Goal: Task Accomplishment & Management: Complete application form

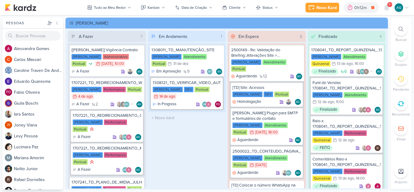
scroll to position [11, 0]
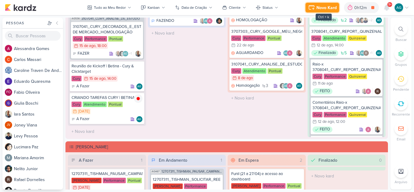
click at [319, 9] on div "Novo Kard" at bounding box center [326, 8] width 20 height 6
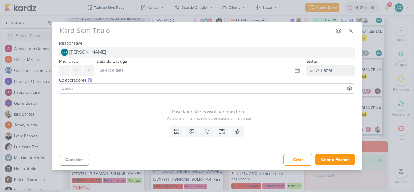
type input "3708171_CURY|BETINA_PLANO_DE_MIDIA"
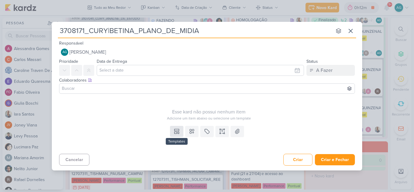
type input "3708171_CURY|BETINA_PLANO_DE_MIDIA"
click at [178, 133] on icon at bounding box center [177, 131] width 6 height 6
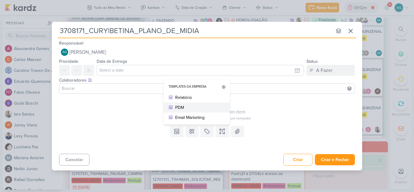
click at [187, 108] on div "PDM" at bounding box center [198, 107] width 47 height 6
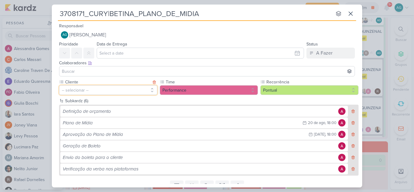
click at [123, 92] on button "-- selecionar --" at bounding box center [108, 90] width 98 height 10
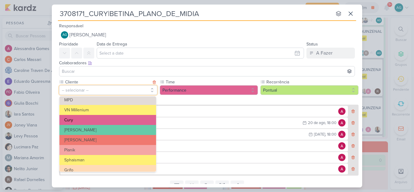
scroll to position [78, 0]
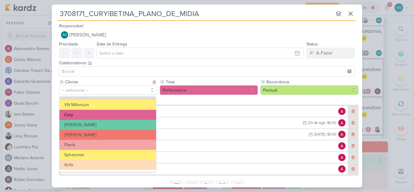
click at [87, 117] on button "Cury" at bounding box center [107, 115] width 97 height 10
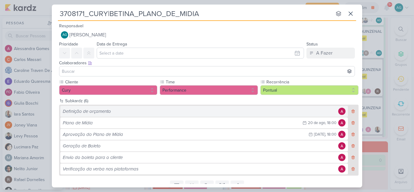
click at [99, 112] on div "Definição de orçamento" at bounding box center [200, 111] width 274 height 7
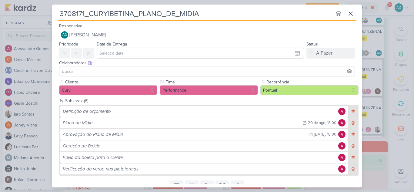
click at [126, 68] on input at bounding box center [207, 71] width 293 height 7
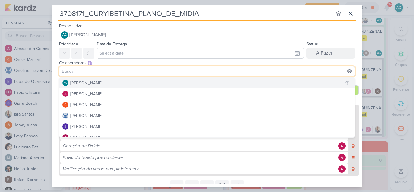
click at [116, 84] on button "AG [PERSON_NAME]" at bounding box center [206, 82] width 295 height 11
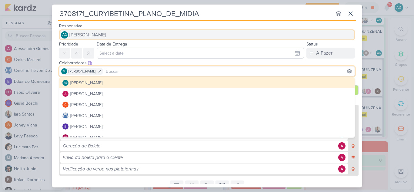
click at [106, 35] on span "[PERSON_NAME]" at bounding box center [87, 34] width 37 height 7
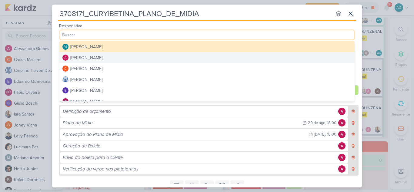
click at [108, 57] on button "[PERSON_NAME]" at bounding box center [206, 57] width 295 height 11
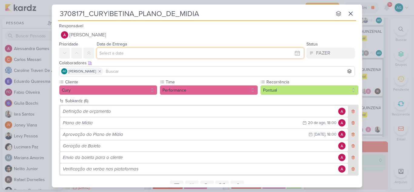
click at [111, 55] on input "text" at bounding box center [200, 53] width 207 height 11
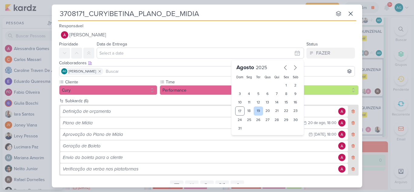
click at [258, 111] on div "19" at bounding box center [258, 110] width 9 height 9
type input "[DATE] 23:59"
click at [125, 70] on input at bounding box center [229, 71] width 249 height 7
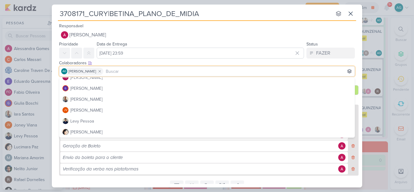
scroll to position [61, 0]
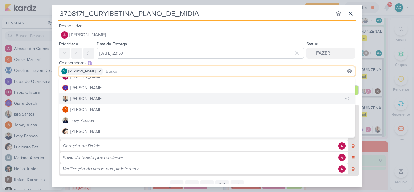
click at [102, 101] on button "[PERSON_NAME]" at bounding box center [206, 98] width 295 height 11
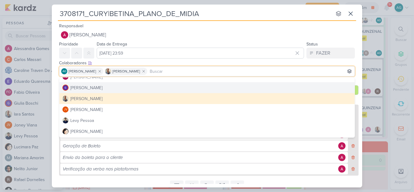
click at [218, 26] on div "Responsável Alessandra Gomes AG Aline Gimenez Graciano Alessandra Gomes Carlos …" at bounding box center [207, 31] width 310 height 18
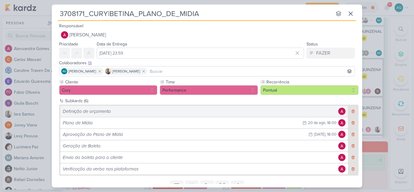
click at [165, 110] on div "Definição de orçamento" at bounding box center [200, 111] width 274 height 7
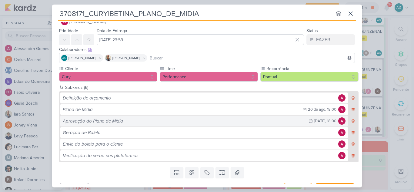
scroll to position [25, 0]
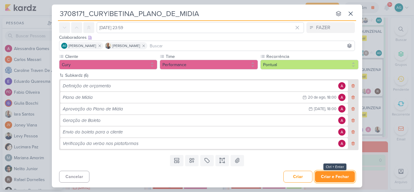
click at [341, 176] on button "Criar e Fechar" at bounding box center [335, 176] width 40 height 11
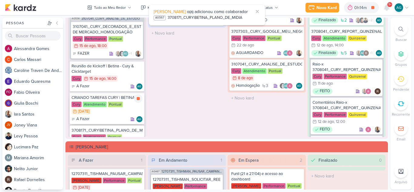
scroll to position [41, 0]
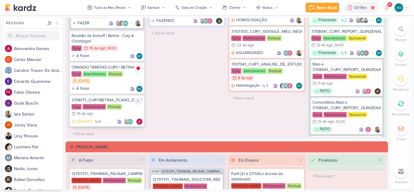
click at [96, 101] on div "3708171_CURY|BETINA_PLANO_DE_MIDIA" at bounding box center [106, 99] width 71 height 5
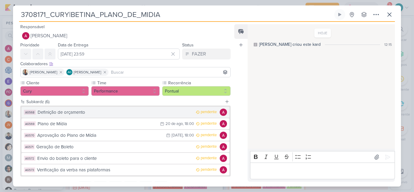
click at [87, 115] on div "Definição de orçamento" at bounding box center [115, 112] width 155 height 7
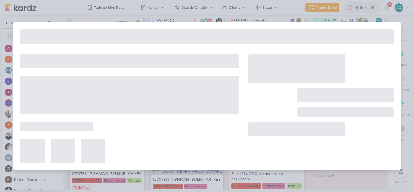
type input "Definição de orçamento"
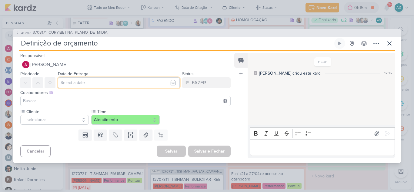
click at [74, 84] on input "text" at bounding box center [119, 82] width 122 height 11
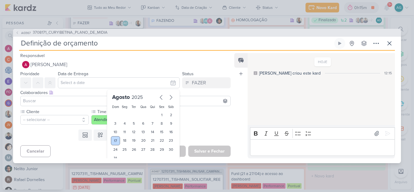
click at [114, 138] on div "17" at bounding box center [115, 140] width 9 height 9
type input "17 de agosto de 2025 às 23:59"
click at [43, 99] on input at bounding box center [125, 100] width 207 height 7
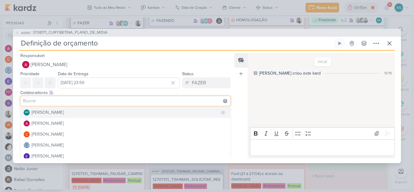
click at [46, 114] on div "[PERSON_NAME]" at bounding box center [48, 112] width 32 height 6
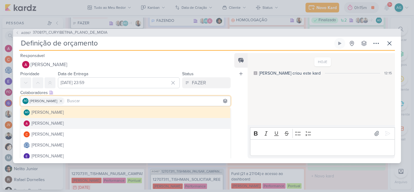
click at [127, 57] on div "Responsável Alessandra Gomes Nenhum contato encontrado create new contact Novo …" at bounding box center [123, 61] width 220 height 18
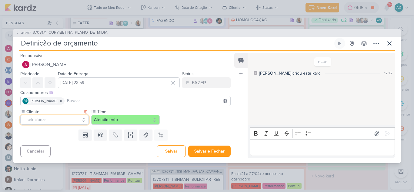
click at [38, 118] on button "-- selecionar --" at bounding box center [54, 120] width 68 height 10
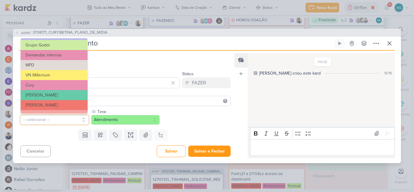
scroll to position [61, 0]
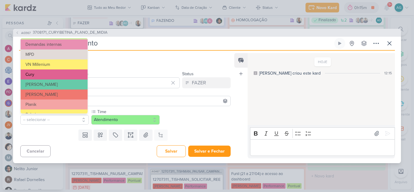
click at [39, 75] on button "Cury" at bounding box center [54, 74] width 67 height 10
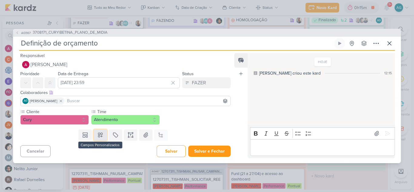
click at [99, 138] on button at bounding box center [100, 134] width 13 height 11
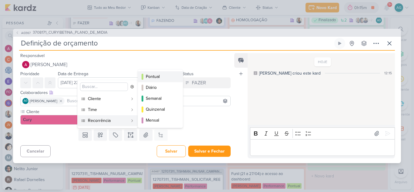
click at [154, 78] on div "Pontual" at bounding box center [161, 76] width 30 height 6
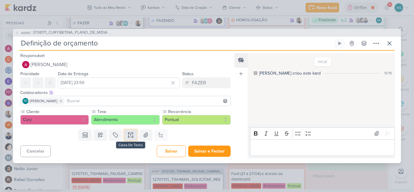
click at [131, 135] on icon at bounding box center [131, 135] width 0 height 2
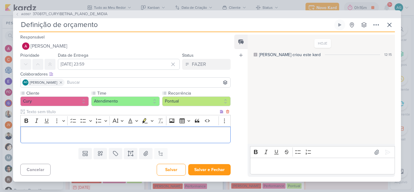
scroll to position [2, 0]
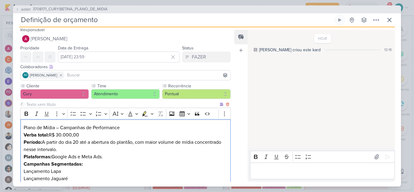
click at [127, 125] on h2 "Plano de Mídia – Campanhas de Performance" at bounding box center [126, 127] width 204 height 7
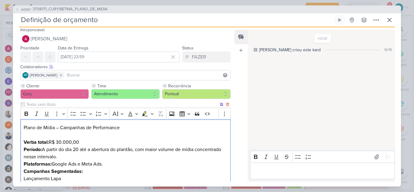
click at [97, 141] on p "Verba total: R$ 30.000,00" at bounding box center [126, 141] width 204 height 7
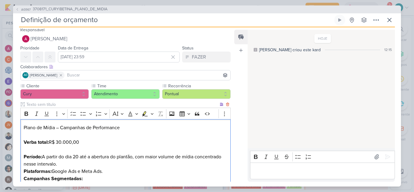
click at [82, 163] on p "Período: A partir do dia 20 até a abertura do plantão, com maior volume de mídi…" at bounding box center [126, 160] width 204 height 15
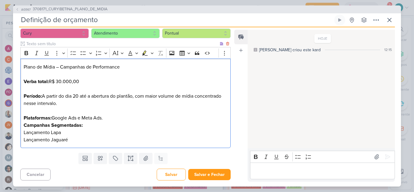
click at [114, 118] on p "Plataformas: Google Ads e Meta Ads." at bounding box center [126, 117] width 204 height 7
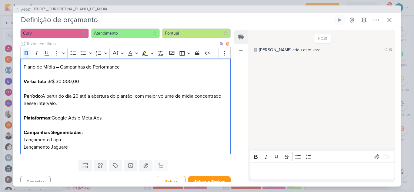
click at [80, 132] on strong "Campanhas Segmentadas:" at bounding box center [53, 132] width 59 height 6
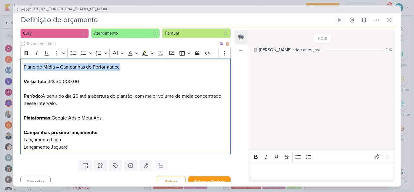
drag, startPoint x: 125, startPoint y: 69, endPoint x: 0, endPoint y: 70, distance: 124.5
click at [0, 70] on div "AG567 3708171_CURY|BETINA_PLANO_DE_MIDIA Definição de orçamento" at bounding box center [207, 96] width 414 height 192
click at [28, 53] on icon "Editor toolbar" at bounding box center [26, 53] width 6 height 6
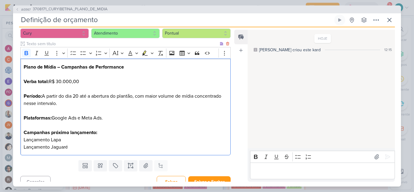
click at [90, 81] on p "Verba total: R$ 30.000,00" at bounding box center [126, 85] width 204 height 15
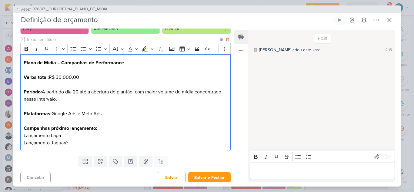
scroll to position [70, 0]
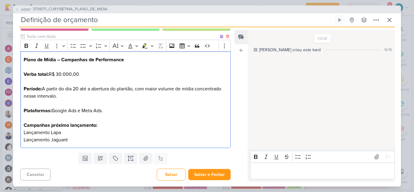
click at [24, 131] on p "Lançamento Lapa" at bounding box center [126, 132] width 204 height 7
click at [24, 138] on p "Lançamento Jaguaré" at bounding box center [126, 139] width 204 height 7
click at [85, 132] on li "Lançamento Lapa" at bounding box center [129, 132] width 198 height 7
click at [86, 142] on li "Lançamento Jaguaré" at bounding box center [129, 139] width 198 height 7
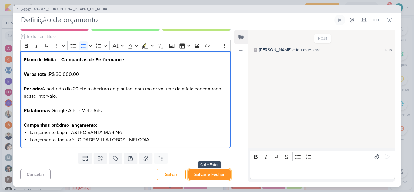
click at [201, 177] on button "Salvar e Fechar" at bounding box center [209, 174] width 42 height 11
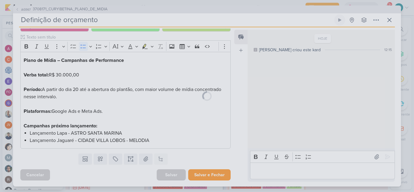
scroll to position [70, 0]
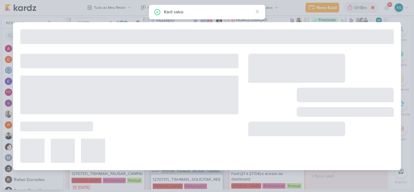
type input "3708171_CURY|BETINA_PLANO_DE_MIDIA"
type input "[DATE] 23:59"
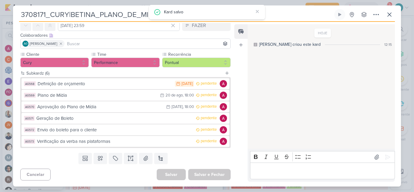
scroll to position [0, 0]
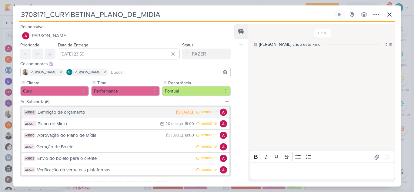
click at [143, 112] on div "Definição de orçamento" at bounding box center [105, 112] width 134 height 7
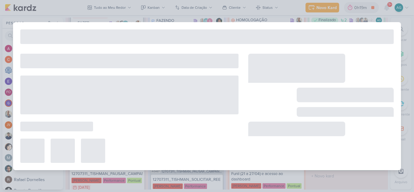
type input "Definição de orçamento"
type input "17 de agosto de 2025 às 23:59"
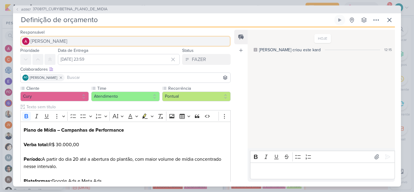
click at [54, 41] on span "[PERSON_NAME]" at bounding box center [49, 41] width 37 height 7
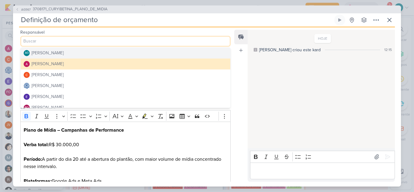
click at [51, 55] on div "[PERSON_NAME]" at bounding box center [48, 53] width 32 height 6
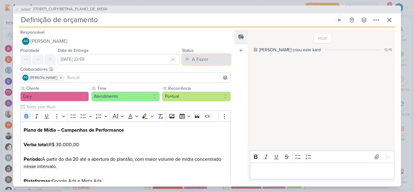
click at [188, 62] on button "A Fazer" at bounding box center [206, 59] width 48 height 11
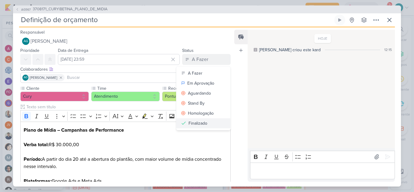
click at [194, 125] on div "Finalizado" at bounding box center [197, 123] width 19 height 6
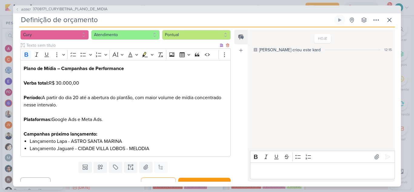
scroll to position [70, 0]
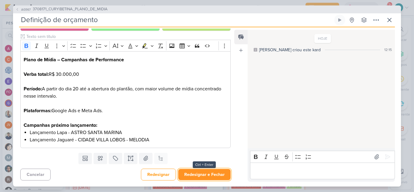
click at [209, 177] on button "Redesignar e Fechar" at bounding box center [204, 174] width 52 height 11
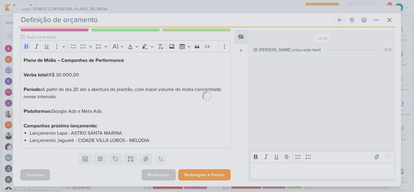
scroll to position [70, 0]
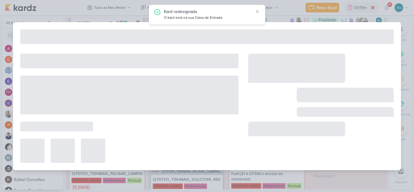
type input "3708171_CURY|BETINA_PLANO_DE_MIDIA"
type input "[DATE] 23:59"
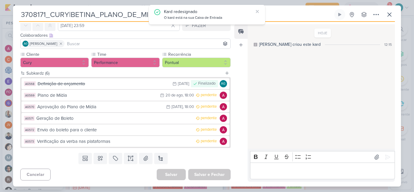
scroll to position [0, 0]
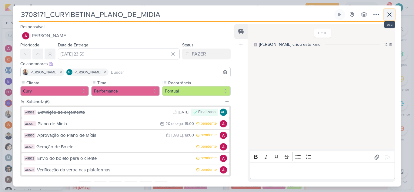
click at [390, 12] on icon at bounding box center [389, 14] width 7 height 7
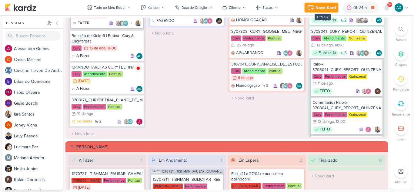
click at [317, 8] on div "Novo Kard" at bounding box center [325, 8] width 20 height 6
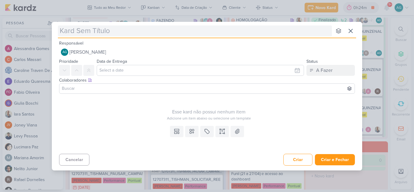
click at [132, 36] on input "text" at bounding box center [195, 30] width 274 height 11
type input "3708172_CURY|BETINA_CONFIGURAÇÃO_GOOGLE"
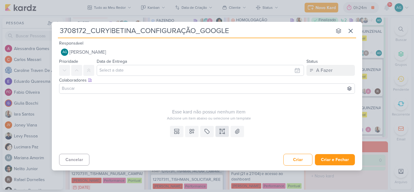
type input "3708172_CURY|BETINA_CONFIGURAÇÃO_GOOGLE"
click at [224, 133] on icon at bounding box center [222, 131] width 6 height 6
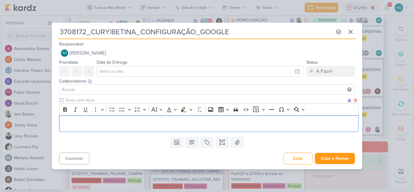
click at [205, 127] on div "Editor editing area: main" at bounding box center [208, 123] width 299 height 17
click at [113, 126] on p "Editor editing area: main" at bounding box center [208, 123] width 293 height 7
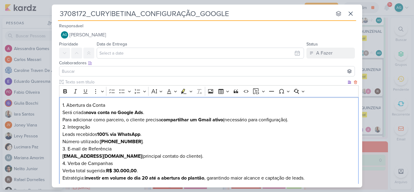
click at [113, 102] on h3 "1. Abertura da Conta" at bounding box center [208, 104] width 293 height 7
drag, startPoint x: 227, startPoint y: 119, endPoint x: 291, endPoint y: 121, distance: 63.6
click at [291, 121] on p "Para adicionar como parceiro, o cliente precisa compartilhar um Gmail ativo (ne…" at bounding box center [208, 119] width 293 height 7
click at [266, 132] on p "Leads recebidos 100% via WhatsApp ." at bounding box center [208, 134] width 293 height 7
drag, startPoint x: 227, startPoint y: 119, endPoint x: 290, endPoint y: 120, distance: 62.4
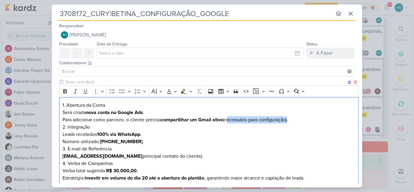
click at [290, 120] on p "Para adicionar como parceiro, o cliente precisa compartilhar um Gmail ativo (ne…" at bounding box center [208, 119] width 293 height 7
click at [100, 123] on p "Para adicionar como parceiro, o cliente precisa compartilhar um Gmail ativo (fo…" at bounding box center [208, 119] width 293 height 7
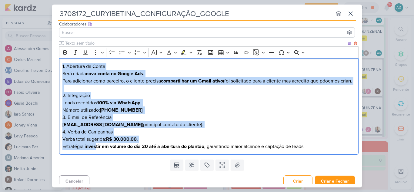
scroll to position [51, 0]
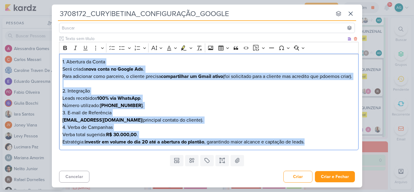
drag, startPoint x: 62, startPoint y: 105, endPoint x: 337, endPoint y: 145, distance: 277.0
click at [337, 145] on div "1. Abertura da Conta Será criada nova conta no Google Ads . Para adicionar como…" at bounding box center [208, 102] width 299 height 97
click at [64, 45] on icon "Editor toolbar" at bounding box center [65, 48] width 6 height 6
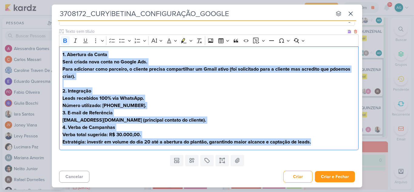
click at [121, 78] on p "Para adicionar como parceiro, o cliente precisa compartilhar um Gmail ativo (fo…" at bounding box center [208, 76] width 293 height 22
drag, startPoint x: 317, startPoint y: 140, endPoint x: 51, endPoint y: 39, distance: 284.3
click at [51, 39] on div "3708172_CURY|BETINA_CONFIGURAÇÃO_GOOGLE nenhum grupo disponível esc Responsável…" at bounding box center [207, 96] width 414 height 192
click at [65, 38] on icon "Editor toolbar" at bounding box center [65, 41] width 6 height 6
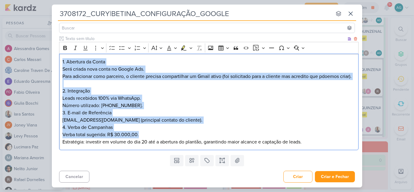
click at [114, 76] on p "Para adicionar como parceiro, o cliente precisa compartilhar um Gmail ativo (fo…" at bounding box center [208, 80] width 293 height 15
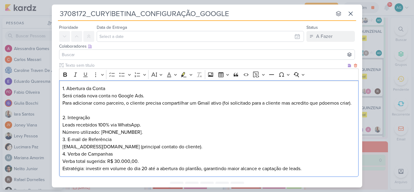
scroll to position [0, 0]
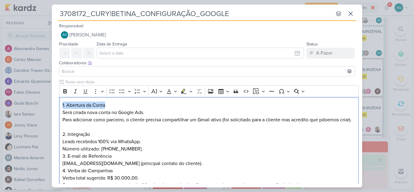
drag, startPoint x: 108, startPoint y: 105, endPoint x: 45, endPoint y: 103, distance: 62.4
click at [45, 103] on div "3708172_CURY|BETINA_CONFIGURAÇÃO_GOOGLE nenhum grupo disponível esc Responsável…" at bounding box center [207, 96] width 414 height 192
click at [68, 91] on button "Bold" at bounding box center [65, 91] width 9 height 9
click at [104, 138] on h3 "2. Integração" at bounding box center [208, 134] width 293 height 7
drag, startPoint x: 98, startPoint y: 142, endPoint x: 48, endPoint y: 141, distance: 49.1
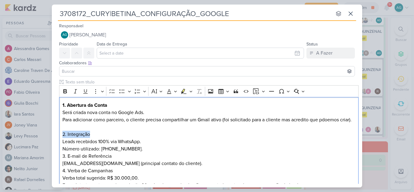
click at [48, 141] on div "3708172_CURY|BETINA_CONFIGURAÇÃO_GOOGLE nenhum grupo disponível esc Responsável…" at bounding box center [207, 96] width 414 height 192
click at [65, 91] on icon "Editor toolbar" at bounding box center [65, 91] width 6 height 6
click at [154, 152] on p "Número utilizado: +55 11 91526-7170." at bounding box center [208, 148] width 293 height 7
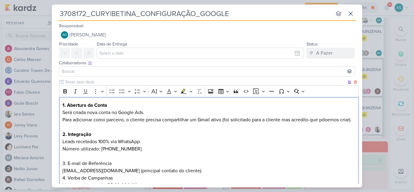
scroll to position [30, 0]
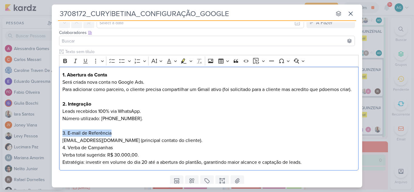
drag, startPoint x: 121, startPoint y: 141, endPoint x: 47, endPoint y: 140, distance: 74.2
click at [47, 140] on div "3708172_CURY|BETINA_CONFIGURAÇÃO_GOOGLE nenhum grupo disponível esc Responsável…" at bounding box center [207, 96] width 414 height 192
click at [65, 62] on icon "Editor toolbar" at bounding box center [65, 61] width 6 height 6
click at [213, 144] on p "jessicacostadasilva@outlook.com (principal contato do cliente)." at bounding box center [208, 140] width 293 height 7
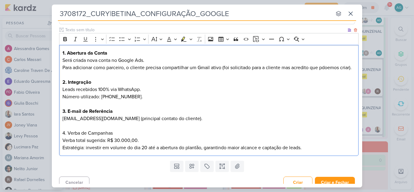
scroll to position [61, 0]
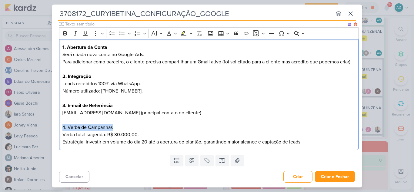
drag, startPoint x: 124, startPoint y: 132, endPoint x: 47, endPoint y: 131, distance: 77.6
click at [47, 131] on div "3708172_CURY|BETINA_CONFIGURAÇÃO_GOOGLE nenhum grupo disponível esc Responsável…" at bounding box center [207, 96] width 414 height 192
click at [66, 31] on icon "Editor toolbar" at bounding box center [65, 33] width 4 height 4
click at [105, 138] on p "Verba total sugerida: R$ 30.000,00." at bounding box center [208, 134] width 293 height 7
click at [310, 145] on p "Estratégia: investir em volume do dia 20 até a abertura do plantão, garantindo …" at bounding box center [208, 141] width 293 height 7
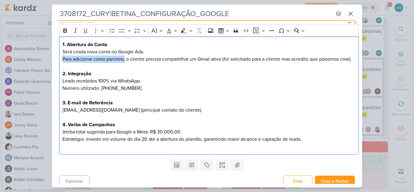
drag, startPoint x: 63, startPoint y: 59, endPoint x: 125, endPoint y: 59, distance: 62.4
click at [125, 59] on p "Para adicionar como parceiro, o cliente precisa compartilhar um Gmail ativo (fo…" at bounding box center [208, 62] width 293 height 15
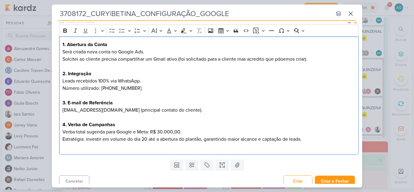
click at [111, 59] on p "Solcitei ao cliente precisa compartilhar um Gmail ativo (foi solicitado para a …" at bounding box center [208, 62] width 293 height 15
click at [174, 59] on p "Solcitei ao cliente para compartilhar um Gmail ativo (foi solicitado para a cli…" at bounding box center [208, 62] width 293 height 15
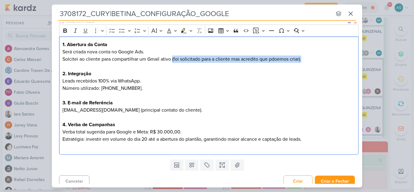
drag, startPoint x: 171, startPoint y: 59, endPoint x: 307, endPoint y: 59, distance: 135.4
click at [307, 59] on p "Solcitei ao cliente para compartilhar um Gmail ativo (foi solicitado para a cli…" at bounding box center [208, 62] width 293 height 15
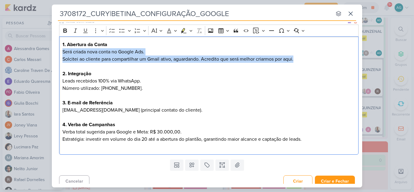
drag, startPoint x: 305, startPoint y: 59, endPoint x: 62, endPoint y: 52, distance: 243.1
click at [62, 52] on div "1. Abertura da Conta Será criada nova conta no Google Ads. Solcitei ao cliente …" at bounding box center [208, 95] width 299 height 118
copy div "Será criada nova conta no Google Ads. Solcitei ao cliente para compartilhar um …"
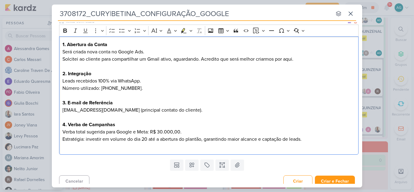
click at [109, 65] on p "Solcitei ao cliente para compartilhar um Gmail ativo, aguardando. Acredito que …" at bounding box center [208, 62] width 293 height 15
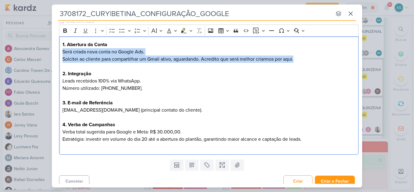
drag, startPoint x: 291, startPoint y: 61, endPoint x: 54, endPoint y: 53, distance: 236.4
click at [54, 53] on div "Clique para deixar o item visível somente à membros da sua organização Rich Tex…" at bounding box center [207, 87] width 310 height 139
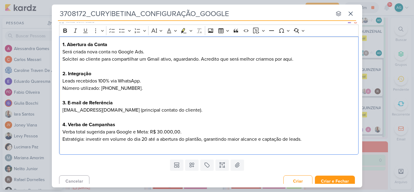
click at [228, 70] on h3 "2. Integração" at bounding box center [208, 73] width 293 height 7
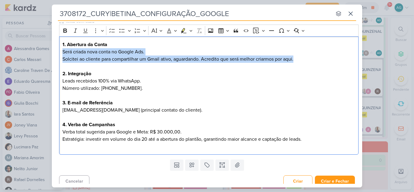
drag, startPoint x: 300, startPoint y: 58, endPoint x: 48, endPoint y: 54, distance: 252.7
click at [48, 54] on div "3708172_CURY|BETINA_CONFIGURAÇÃO_GOOGLE nenhum grupo disponível esc Responsável…" at bounding box center [207, 96] width 414 height 192
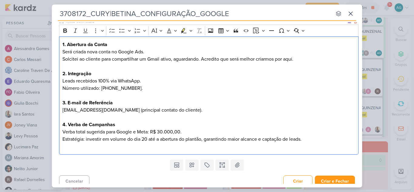
click at [151, 63] on p "Solcitei ao cliente para compartilhar um Gmail ativo, aguardando. Acredito que …" at bounding box center [208, 62] width 293 height 15
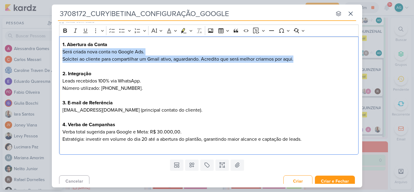
drag, startPoint x: 247, startPoint y: 59, endPoint x: 42, endPoint y: 54, distance: 206.1
click at [42, 54] on div "3708172_CURY|BETINA_CONFIGURAÇÃO_GOOGLE nenhum grupo disponível esc Responsável…" at bounding box center [207, 96] width 414 height 192
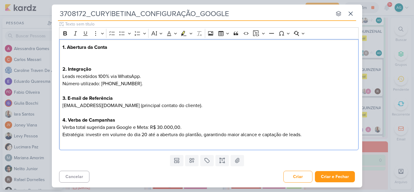
scroll to position [58, 0]
click at [71, 54] on p "⁠⁠⁠⁠⁠⁠⁠" at bounding box center [208, 58] width 293 height 15
click at [81, 57] on p "⁠⁠⁠⁠⁠⁠⁠" at bounding box center [208, 58] width 293 height 15
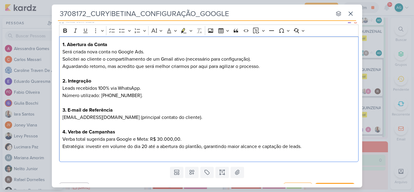
scroll to position [0, 0]
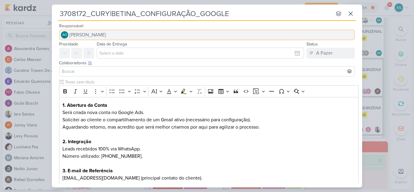
click at [106, 36] on span "[PERSON_NAME]" at bounding box center [87, 34] width 37 height 7
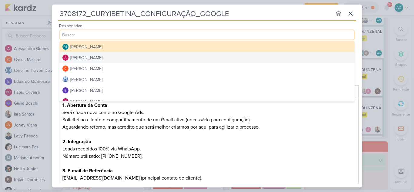
click at [108, 57] on button "[PERSON_NAME]" at bounding box center [206, 57] width 295 height 11
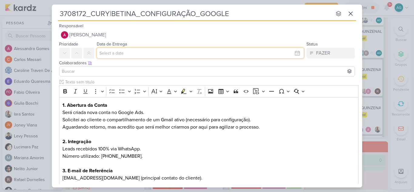
click at [109, 56] on input "text" at bounding box center [200, 53] width 207 height 11
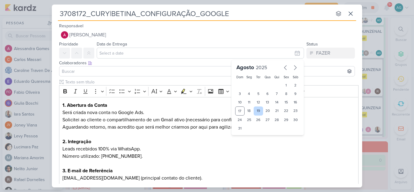
click at [257, 112] on div "19" at bounding box center [258, 110] width 9 height 9
type input "[DATE] 23:59"
click at [98, 72] on input at bounding box center [207, 71] width 293 height 7
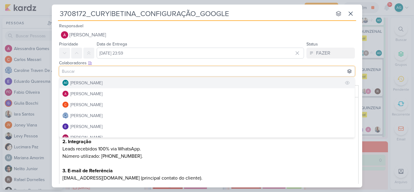
click at [96, 83] on div "[PERSON_NAME]" at bounding box center [86, 83] width 32 height 6
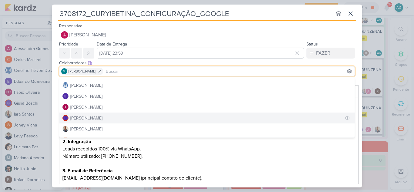
scroll to position [61, 0]
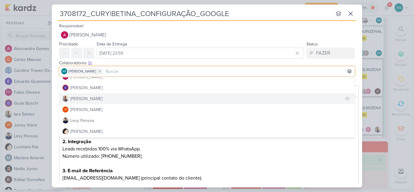
click at [95, 101] on button "[PERSON_NAME]" at bounding box center [206, 98] width 295 height 11
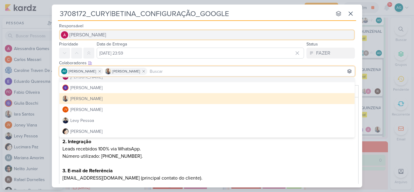
click at [280, 31] on button "[PERSON_NAME]" at bounding box center [207, 34] width 296 height 11
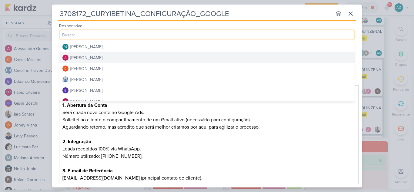
click at [291, 13] on input "3708172_CURY|BETINA_CONFIGURAÇÃO_GOOGLE" at bounding box center [195, 13] width 274 height 11
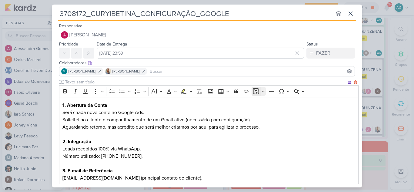
scroll to position [72, 0]
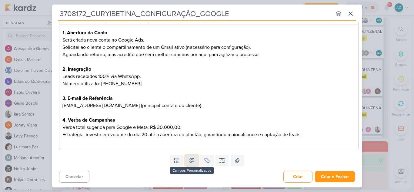
click at [189, 160] on icon at bounding box center [192, 160] width 6 height 6
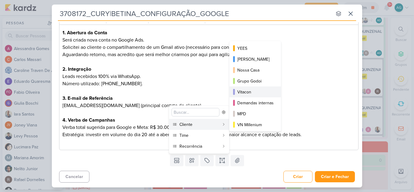
scroll to position [30, 0]
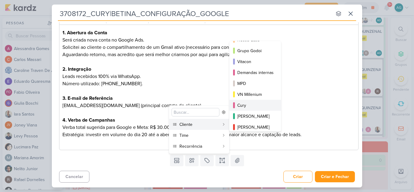
click at [254, 105] on div "Cury" at bounding box center [255, 105] width 36 height 6
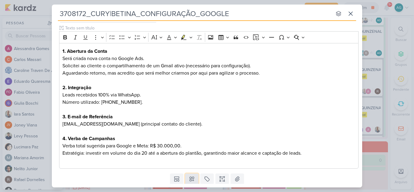
click at [194, 180] on button at bounding box center [191, 178] width 13 height 11
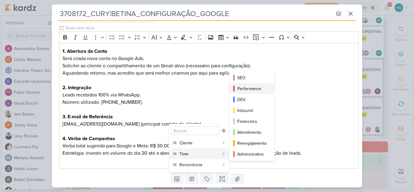
click at [258, 88] on div "Performance" at bounding box center [252, 88] width 30 height 6
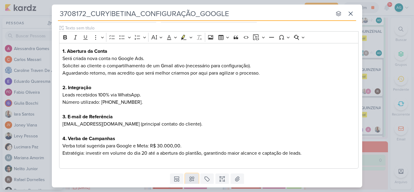
click at [193, 179] on icon at bounding box center [192, 179] width 6 height 6
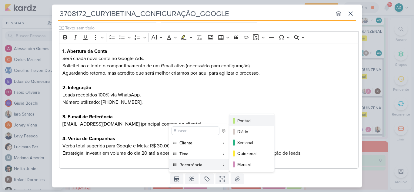
click at [253, 122] on div "Pontual" at bounding box center [252, 121] width 30 height 6
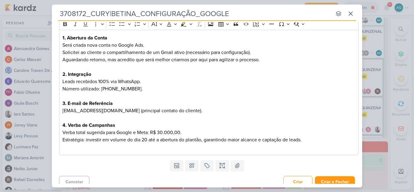
scroll to position [91, 0]
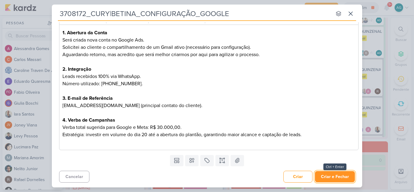
click at [329, 177] on button "Criar e Fechar" at bounding box center [335, 176] width 40 height 11
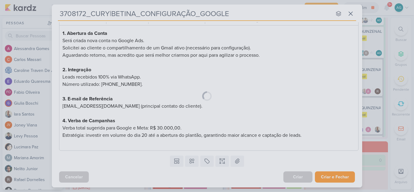
scroll to position [90, 0]
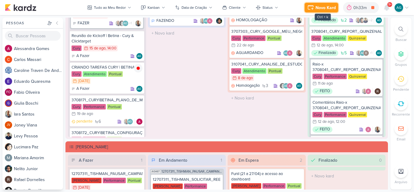
click at [326, 7] on div "Novo Kard" at bounding box center [325, 8] width 20 height 6
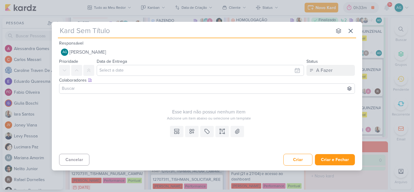
type input "3708173_CURY|BETINA_CONFIGURAÇÃO_META"
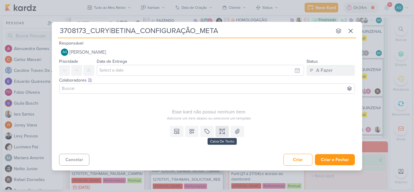
type input "3708173_CURY|BETINA_CONFIGURAÇÃO_META"
click at [224, 132] on icon at bounding box center [224, 131] width 0 height 3
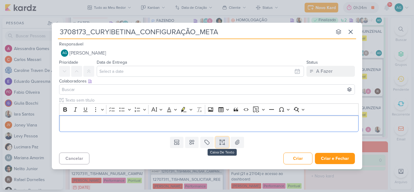
click at [225, 144] on button at bounding box center [221, 142] width 13 height 11
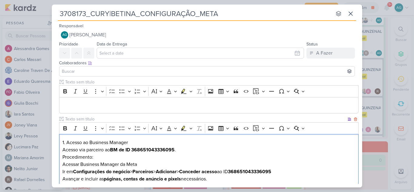
scroll to position [42, 0]
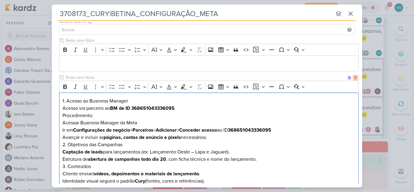
click at [353, 78] on icon at bounding box center [355, 77] width 4 height 4
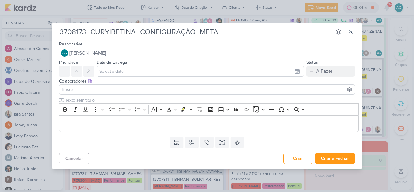
scroll to position [0, 0]
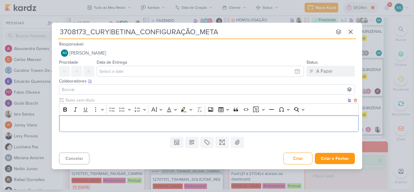
click at [136, 123] on p "Editor editing area: main" at bounding box center [208, 123] width 293 height 7
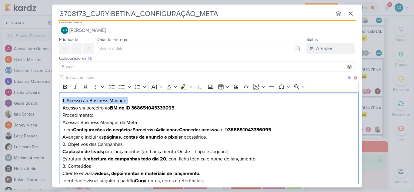
drag, startPoint x: 138, startPoint y: 100, endPoint x: 61, endPoint y: 100, distance: 76.3
click at [61, 100] on div "1. Acesso ao Business Manager Acesso via parceiro ao BM de ID 368651043336095 .…" at bounding box center [208, 140] width 299 height 97
click at [61, 104] on div "1. Acesso ao Business Manager Acesso via parceiro ao BM de ID 368651043336095 .…" at bounding box center [208, 140] width 299 height 97
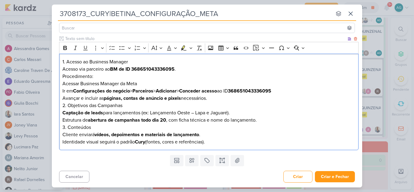
drag, startPoint x: 62, startPoint y: 101, endPoint x: 231, endPoint y: 144, distance: 174.9
click at [231, 144] on div "1. Acesso ao Business Manager Acesso via parceiro ao BM de ID 368651043336095 .…" at bounding box center [208, 102] width 299 height 97
click at [65, 46] on icon "Editor toolbar" at bounding box center [65, 48] width 4 height 4
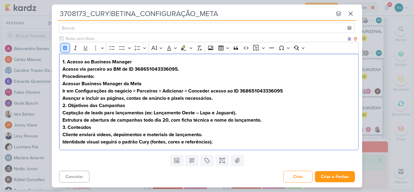
click at [65, 46] on icon "Editor toolbar" at bounding box center [65, 48] width 4 height 4
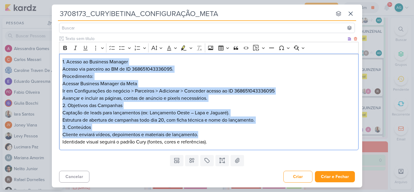
click at [140, 73] on div "1. Acesso ao Business Manager Acesso via parceiro ao BM de ID 368651043336095. …" at bounding box center [208, 102] width 299 height 97
click at [181, 79] on p "Procedimento:" at bounding box center [208, 76] width 293 height 7
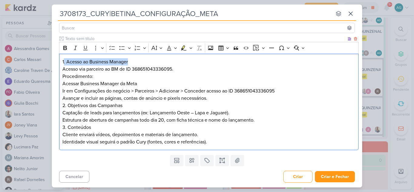
drag, startPoint x: 141, startPoint y: 64, endPoint x: 64, endPoint y: 63, distance: 77.9
click at [64, 63] on h3 "1. Acesso ao Business Manager" at bounding box center [208, 61] width 293 height 7
drag, startPoint x: 145, startPoint y: 63, endPoint x: 46, endPoint y: 63, distance: 99.1
click at [46, 63] on div "3708173_CURY|BETINA_CONFIGURAÇÃO_META nenhum grupo disponível esc Responsável A…" at bounding box center [207, 96] width 414 height 192
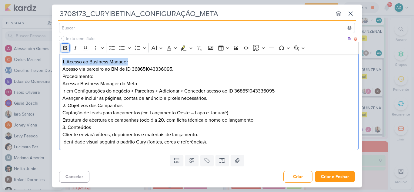
click at [66, 47] on icon "Editor toolbar" at bounding box center [65, 48] width 6 height 6
click at [63, 76] on p "Procedimento:" at bounding box center [208, 76] width 293 height 7
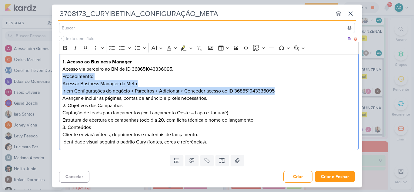
drag, startPoint x: 63, startPoint y: 76, endPoint x: 282, endPoint y: 90, distance: 220.1
click at [282, 90] on div "1. Acesso ao Business Manager Acesso via parceiro ao BM de ID 368651043336095. …" at bounding box center [208, 102] width 299 height 97
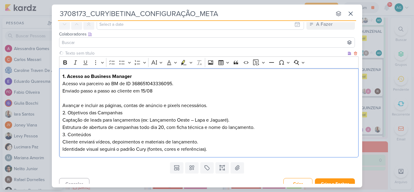
scroll to position [36, 0]
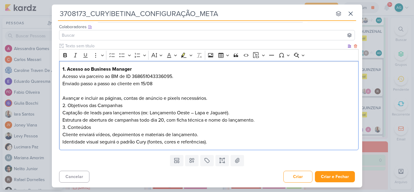
click at [158, 83] on p "Enviado passo a passo ao cliente em 15/08" at bounding box center [208, 87] width 293 height 15
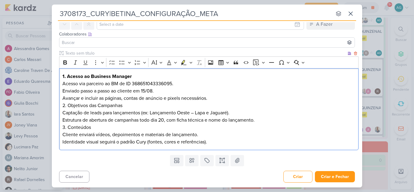
click at [214, 97] on p "Avançar e incluir as páginas, contas de anúncio e pixels necessários." at bounding box center [208, 98] width 293 height 7
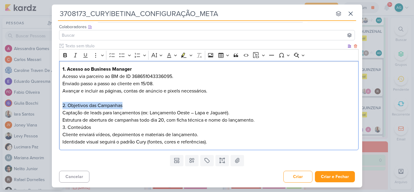
drag, startPoint x: 133, startPoint y: 105, endPoint x: 51, endPoint y: 104, distance: 81.8
click at [51, 104] on div "3708173_CURY|BETINA_CONFIGURAÇÃO_META nenhum grupo disponível esc Responsável A…" at bounding box center [207, 96] width 414 height 192
click at [66, 55] on icon "Editor toolbar" at bounding box center [65, 55] width 4 height 4
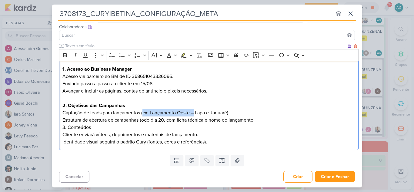
drag, startPoint x: 144, startPoint y: 113, endPoint x: 195, endPoint y: 113, distance: 50.9
click at [195, 113] on p "Captação de leads para lançamentos (ex: Lançamento Oeste – Lapa e Jaguaré)." at bounding box center [208, 112] width 293 height 7
click at [268, 120] on p "Estrutura de abertura de campanhas todo dia 20, com ficha técnica e nome do lan…" at bounding box center [208, 119] width 293 height 7
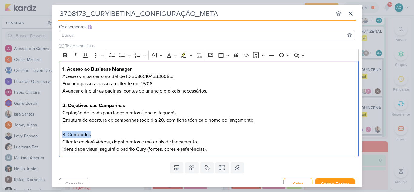
drag, startPoint x: 92, startPoint y: 135, endPoint x: 56, endPoint y: 134, distance: 36.1
click at [56, 134] on div "Clique para deixar o item visível somente à membros da sua organização Rich Tex…" at bounding box center [207, 101] width 310 height 117
click at [66, 54] on icon "Editor toolbar" at bounding box center [65, 55] width 4 height 4
click at [117, 134] on h3 "3. Conteúdos" at bounding box center [208, 134] width 293 height 7
click at [202, 142] on p "Cliente enviará vídeos, depoimentos e materiais de lançamento." at bounding box center [208, 141] width 293 height 7
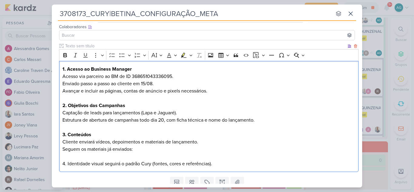
click at [105, 164] on p "Cliente enviará vídeos, depoimentos e materiais de lançamento. Seguem os materi…" at bounding box center [208, 152] width 293 height 29
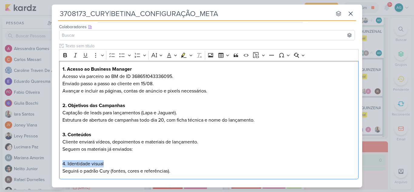
drag, startPoint x: 105, startPoint y: 164, endPoint x: 55, endPoint y: 163, distance: 50.0
click at [55, 163] on div "Clique para deixar o item visível somente à membros da sua organização Rich Tex…" at bounding box center [207, 112] width 310 height 139
click at [65, 56] on icon "Editor toolbar" at bounding box center [65, 55] width 6 height 6
click at [181, 144] on p "Cliente enviará vídeos, depoimentos e materiais de lançamento. Seguem os materi…" at bounding box center [208, 156] width 293 height 36
click at [158, 148] on p "Cliente enviará vídeos, depoimentos e materiais de lançamento. Seguem os materi…" at bounding box center [208, 156] width 293 height 36
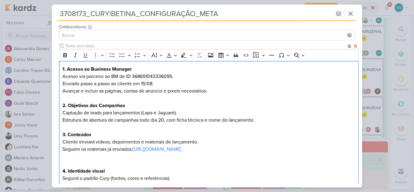
click at [132, 148] on p "Cliente enviará vídeos, depoimentos e materiais de lançamento. Seguem os materi…" at bounding box center [208, 145] width 293 height 15
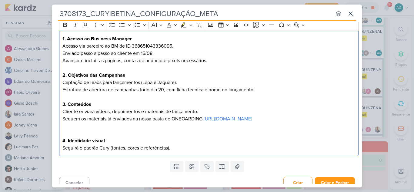
click at [131, 122] on p "Cliente enviará vídeos, depoimentos e materiais de lançamento. Seguem os materi…" at bounding box center [208, 115] width 293 height 15
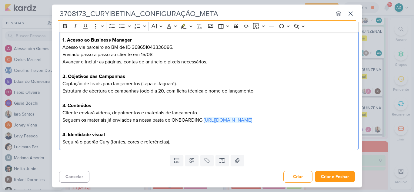
click at [210, 145] on p "Cliente enviará vídeos, depoimentos e materiais de lançamento. Seguem os materi…" at bounding box center [208, 127] width 293 height 36
click at [189, 82] on p "Captação de leads para lançamentos (Lapa e Jaguaré)." at bounding box center [208, 83] width 293 height 7
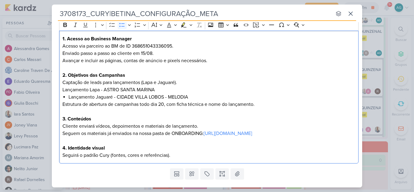
click at [68, 98] on li "Lançamento Jaguaré - CIDADE VILLA LOBOS - MELODIA" at bounding box center [211, 96] width 287 height 7
drag, startPoint x: 142, startPoint y: 82, endPoint x: 181, endPoint y: 81, distance: 38.8
click at [181, 81] on p "Captação de leads para lançamentos (Lapa e Jaguaré). Lançamento Lapa - ASTRO SA…" at bounding box center [208, 86] width 293 height 15
click at [140, 75] on h3 "2. Objetivos das Campanhas" at bounding box center [208, 74] width 293 height 7
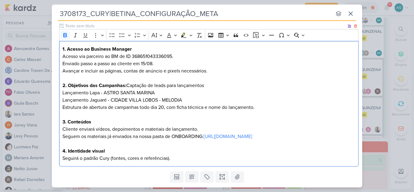
scroll to position [61, 0]
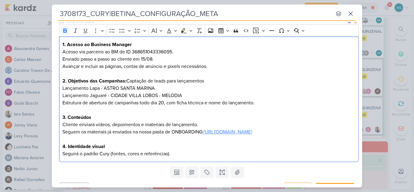
click at [225, 132] on link "https://drive.google.com/drive/folders/1mWMzHrRZqC-p-QjDH_v7YDz3XTgiMZhu" at bounding box center [228, 132] width 48 height 6
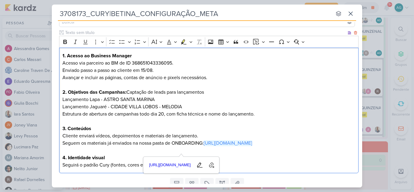
scroll to position [0, 0]
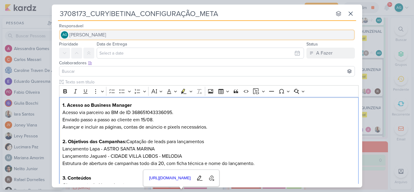
click at [125, 38] on button "AG [PERSON_NAME]" at bounding box center [207, 34] width 296 height 11
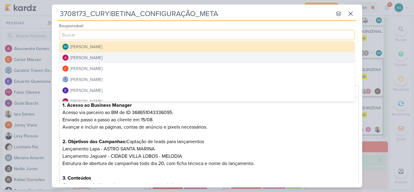
click at [102, 55] on div "[PERSON_NAME]" at bounding box center [86, 58] width 32 height 6
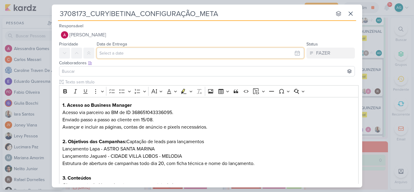
click at [113, 53] on input "text" at bounding box center [200, 53] width 207 height 11
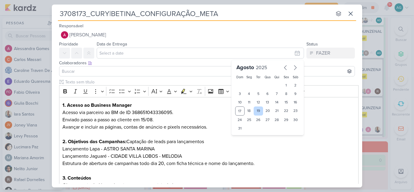
click at [255, 109] on div "19" at bounding box center [258, 110] width 9 height 9
type input "[DATE] 23:59"
click at [108, 74] on input at bounding box center [207, 71] width 293 height 7
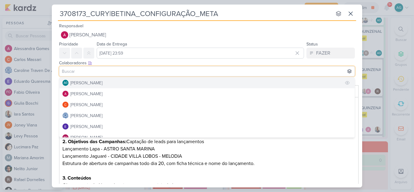
click at [102, 83] on div "[PERSON_NAME]" at bounding box center [86, 83] width 32 height 6
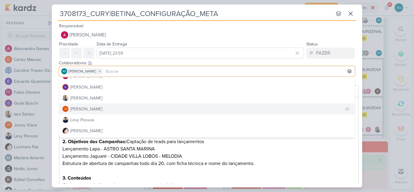
scroll to position [61, 0]
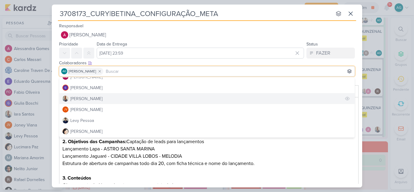
click at [91, 101] on button "[PERSON_NAME]" at bounding box center [206, 98] width 295 height 11
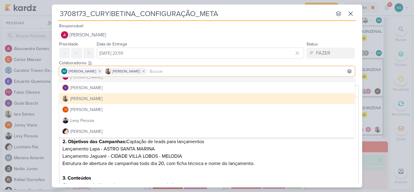
click at [243, 25] on div "Responsável Alessandra Gomes AG Aline Gimenez Graciano Alessandra Gomes Carlos …" at bounding box center [207, 31] width 310 height 18
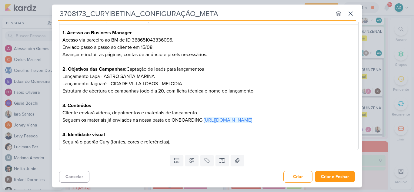
scroll to position [80, 0]
click at [327, 180] on button "Criar e Fechar" at bounding box center [335, 176] width 40 height 11
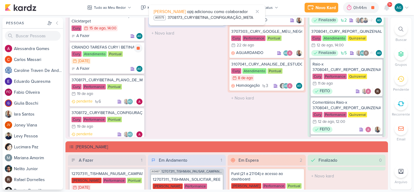
scroll to position [71, 0]
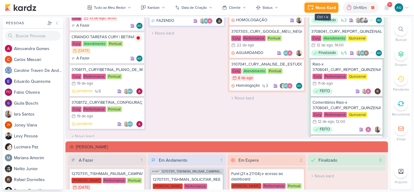
click at [325, 9] on div "Novo Kard" at bounding box center [325, 8] width 20 height 6
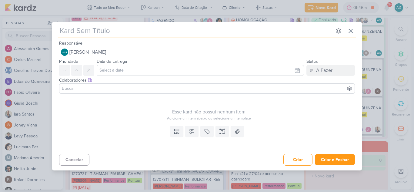
type input "3308171"
drag, startPoint x: 95, startPoint y: 32, endPoint x: 40, endPoint y: 31, distance: 54.5
click at [40, 31] on div "3308171 nenhum grupo disponível esc Responsável AG Aline Gimenez Graciano Nenhu…" at bounding box center [207, 96] width 414 height 192
paste input "_CURY|BETINA_HOSPEDAGEM_E_SITE"
type input "3308171_CURY|BETINA_HOSPEDAGEM_E_SITE"
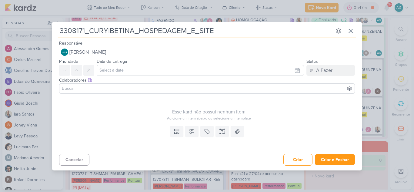
type input "3308171_CURY|BETINA_HOSPEDAGEM_E_SITE"
click at [224, 131] on icon at bounding box center [222, 131] width 6 height 6
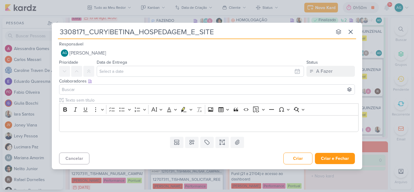
click at [138, 31] on input "3308171_CURY|BETINA_HOSPEDAGEM_E_SITE" at bounding box center [195, 31] width 274 height 11
type input "3308171_CURY|BETINA_LPHOSPEDAGEM_E_SITE"
type input "3308171_CURY|BETINA_LP EHOSPEDAGEM_E_SITE"
type input "3308171_CURY|BETINA_LPHOSPEDAGEM_E_SITE"
type input "3308171_CURY|BETINA_LP_EHOSPEDAGEM_E_SITE"
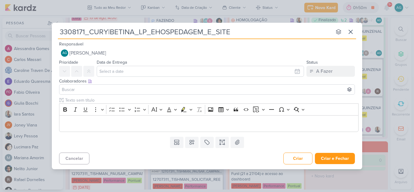
type input "3308171_CURY|BETINA_LP_E_HOSPEDAGEM_E_SITE"
click at [239, 31] on input "3308171_CURY|BETINA_LP_E_HOSPEDAGEM_E_SITE" at bounding box center [195, 31] width 274 height 11
type input "3308171_CURY|BETINA_LP_E_HOSPEDAGEM"
click at [139, 32] on input "3308171_CURY|BETINA_LP_E_HOSPEDAGEM" at bounding box center [195, 31] width 274 height 11
type input "3308171_CURY|BETINA_HOSPEDAGEM"
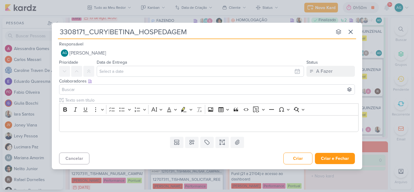
click at [228, 33] on input "3308171_CURY|BETINA_HOSPEDAGEM" at bounding box center [195, 31] width 274 height 11
type input "3308171_CURY|BETINA_HOSPEDAGEM_E"
type input "3308171_CURY|BETINA_HOSPEDAGEM_E_LP"
click at [217, 121] on p "Editor editing area: main" at bounding box center [208, 123] width 293 height 7
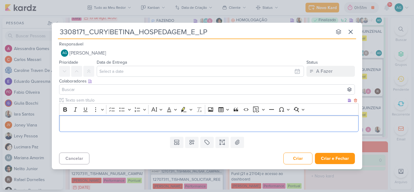
click at [174, 121] on p "Editor editing area: main" at bounding box center [208, 123] width 293 height 7
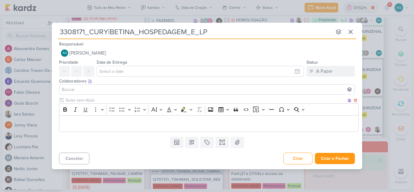
click at [109, 121] on p "Editor editing area: main" at bounding box center [208, 123] width 293 height 7
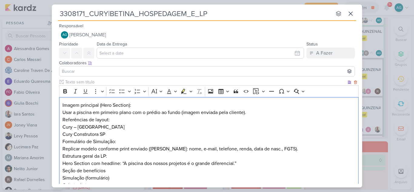
scroll to position [34, 0]
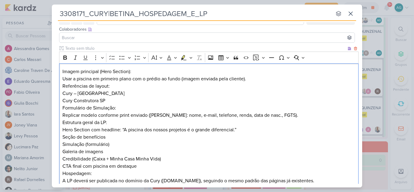
click at [140, 71] on p "Imagem principal (Hero Section):" at bounding box center [208, 71] width 293 height 7
click at [274, 79] on p "Usar a piscina em primeiro plano com o prédio ao fundo (imagem enviada pela cli…" at bounding box center [208, 78] width 293 height 7
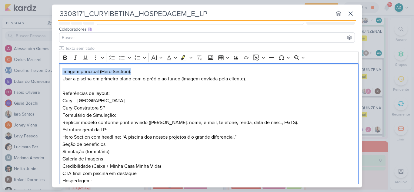
drag, startPoint x: 150, startPoint y: 72, endPoint x: 56, endPoint y: 71, distance: 93.9
click at [56, 71] on div "Clique para deixar o item visível somente à membros da sua organização Rich Tex…" at bounding box center [207, 121] width 310 height 153
click at [64, 60] on icon "Editor toolbar" at bounding box center [65, 58] width 6 height 6
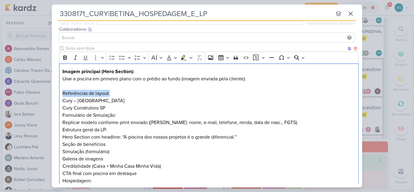
drag, startPoint x: 120, startPoint y: 90, endPoint x: 53, endPoint y: 91, distance: 67.3
click at [53, 91] on div "Clique para deixar o item visível somente à membros da sua organização Rich Tex…" at bounding box center [207, 121] width 310 height 153
click at [67, 57] on icon "Editor toolbar" at bounding box center [65, 58] width 6 height 6
click at [158, 99] on p "Cury – [GEOGRAPHIC_DATA]" at bounding box center [208, 100] width 293 height 7
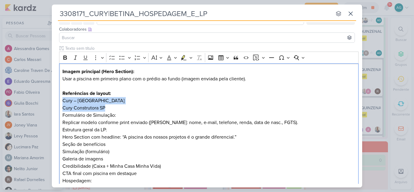
drag, startPoint x: 114, startPoint y: 108, endPoint x: 55, endPoint y: 99, distance: 59.5
click at [55, 99] on div "Clique para deixar o item visível somente à membros da sua organização Rich Tex…" at bounding box center [207, 121] width 310 height 153
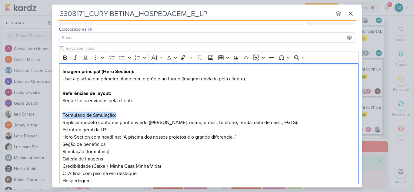
drag, startPoint x: 126, startPoint y: 118, endPoint x: 57, endPoint y: 116, distance: 69.4
click at [57, 116] on div "Clique para deixar o item visível somente à membros da sua organização Rich Tex…" at bounding box center [207, 121] width 310 height 153
click at [65, 57] on icon "Editor toolbar" at bounding box center [65, 58] width 6 height 6
click at [107, 121] on p "Replicar modelo conforme print enviado ([PERSON_NAME]: nome, e-mail, telefone, …" at bounding box center [208, 122] width 293 height 7
click at [291, 125] on p "Replicar modelo conforme print enviado ([PERSON_NAME]: nome, e-mail, telefone, …" at bounding box center [208, 122] width 293 height 7
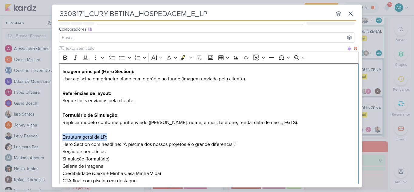
drag, startPoint x: 115, startPoint y: 138, endPoint x: 60, endPoint y: 137, distance: 54.8
click at [60, 137] on div "Imagem principal (Hero Section): Usar a piscina em primeiro plano com o prédio …" at bounding box center [208, 133] width 299 height 140
click at [65, 57] on icon "Editor toolbar" at bounding box center [65, 57] width 4 height 4
click at [133, 160] on p "Simulação (formulário)" at bounding box center [208, 158] width 293 height 7
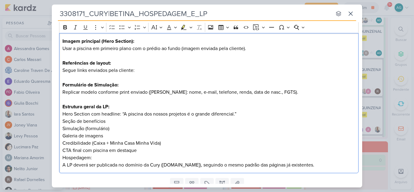
click at [150, 150] on p "CTA final com piscina em destaque" at bounding box center [208, 150] width 293 height 7
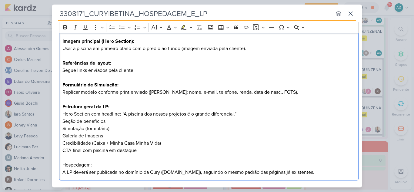
click at [143, 151] on p "CTA final com piscina em destaque" at bounding box center [208, 154] width 293 height 15
drag, startPoint x: 83, startPoint y: 150, endPoint x: 152, endPoint y: 150, distance: 69.4
click at [152, 150] on p "CTA final com piscina em destaque" at bounding box center [208, 154] width 293 height 15
drag, startPoint x: 108, startPoint y: 165, endPoint x: 54, endPoint y: 166, distance: 54.8
click at [54, 166] on div "Clique para deixar o item visível somente à membros da sua organização Rich Tex…" at bounding box center [207, 99] width 310 height 168
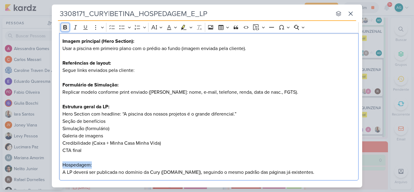
click at [64, 31] on button "Bold" at bounding box center [65, 27] width 9 height 9
click at [125, 168] on p "Hospedagem:" at bounding box center [208, 164] width 293 height 7
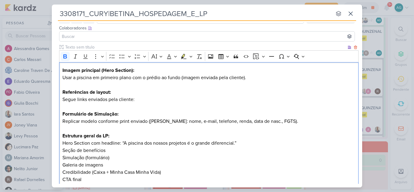
scroll to position [34, 0]
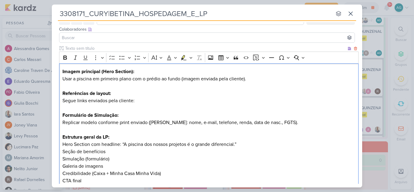
click at [62, 78] on div "Imagem principal (Hero Section): Usar a piscina em primeiro plano com o prédio …" at bounding box center [208, 137] width 299 height 148
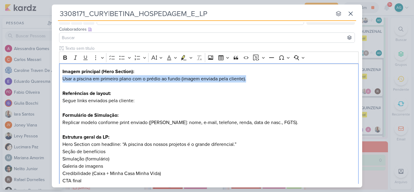
drag, startPoint x: 255, startPoint y: 79, endPoint x: 52, endPoint y: 81, distance: 203.0
click at [52, 81] on div "Clique para deixar o item visível somente à membros da sua organização Rich Tex…" at bounding box center [207, 129] width 310 height 168
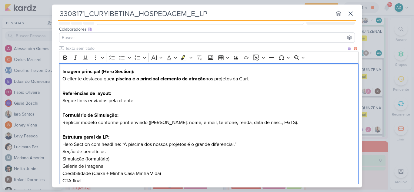
click at [251, 79] on p "O cliente destacou que a piscina é o principal elemento de atração nos projetos…" at bounding box center [208, 78] width 293 height 7
click at [132, 71] on strong "Imagem principal (Hero Section):" at bounding box center [98, 71] width 72 height 6
click at [151, 101] on p "Segue links enviados pela cliente:" at bounding box center [208, 104] width 293 height 15
click at [285, 122] on p "Replicar modelo conforme print enviado ([PERSON_NAME]: nome, e-mail, telefone, …" at bounding box center [208, 126] width 293 height 15
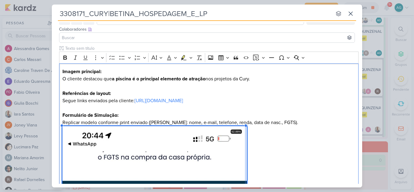
drag, startPoint x: 287, startPoint y: 125, endPoint x: 113, endPoint y: 206, distance: 191.6
click at [113, 191] on html "1.99.0 Novo Kard Ctrl + k 0h56m CRIANDO TAREFAS CURY | BETINA 0h56m Hoje 0h56m …" at bounding box center [207, 96] width 414 height 192
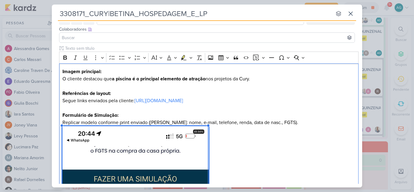
drag, startPoint x: 246, startPoint y: 125, endPoint x: 121, endPoint y: 204, distance: 148.0
click at [121, 191] on html "1.99.0 Novo Kard Ctrl + k 0h56m CRIANDO TAREFAS CURY | BETINA 0h56m Hoje 0h56m …" at bounding box center [207, 96] width 414 height 192
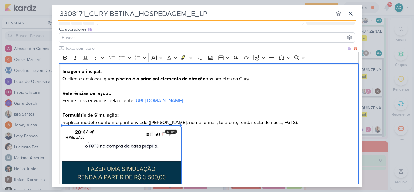
drag, startPoint x: 207, startPoint y: 125, endPoint x: 129, endPoint y: 177, distance: 94.0
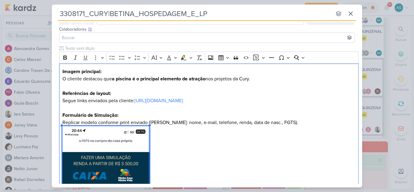
drag, startPoint x: 180, startPoint y: 125, endPoint x: 96, endPoint y: 190, distance: 105.6
click at [96, 190] on div "3308171_CURY|BETINA_HOSPEDAGEM_E_LP nenhum grupo disponível esc Responsável AG …" at bounding box center [207, 96] width 414 height 192
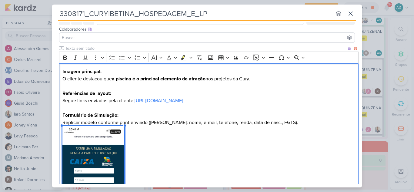
drag, startPoint x: 150, startPoint y: 125, endPoint x: 99, endPoint y: 157, distance: 60.7
click at [77, 176] on span "21.29%" at bounding box center [93, 193] width 62 height 135
click at [144, 154] on p "Replicar modelo conforme print enviado (campos: nome, e-mail, telefone, renda, …" at bounding box center [208, 194] width 293 height 151
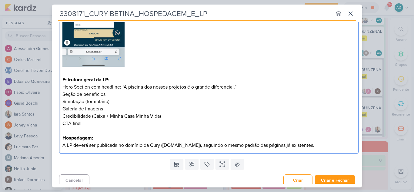
scroll to position [230, 0]
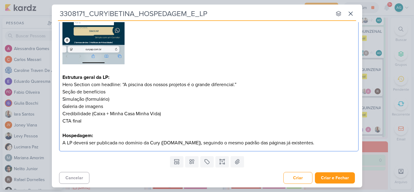
drag, startPoint x: 96, startPoint y: 119, endPoint x: 53, endPoint y: 75, distance: 62.1
click at [53, 75] on div "Clique para deixar o item visível somente à membros da sua organização Rich Tex…" at bounding box center [207, 1] width 310 height 305
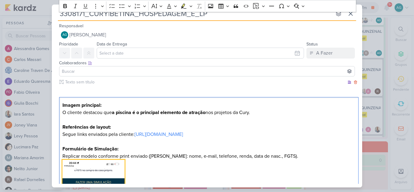
scroll to position [30, 0]
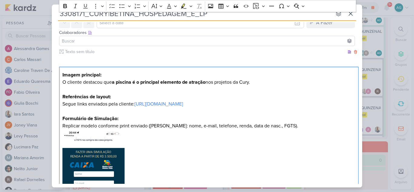
click at [324, 104] on p "Segue links enviados pela cliente: https://docs.google.com/document/d/17kwteFM8…" at bounding box center [208, 103] width 293 height 7
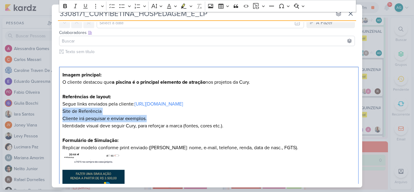
drag, startPoint x: 161, startPoint y: 118, endPoint x: 52, endPoint y: 111, distance: 109.0
click at [52, 111] on div "Clique para deixar o item visível somente à membros da sua organização Rich Tex…" at bounding box center [207, 186] width 310 height 276
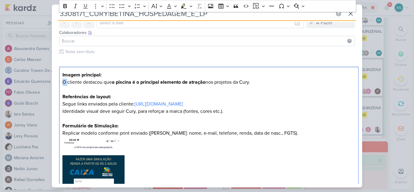
drag, startPoint x: 68, startPoint y: 80, endPoint x: 51, endPoint y: 80, distance: 17.0
click at [51, 80] on div "3308171_CURY|BETINA_HOSPEDAGEM_E_LP nenhum grupo disponível esc Responsável AG …" at bounding box center [207, 96] width 414 height 192
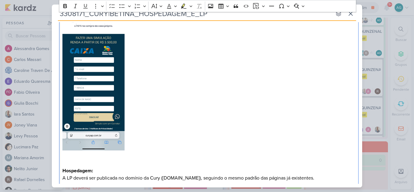
scroll to position [182, 0]
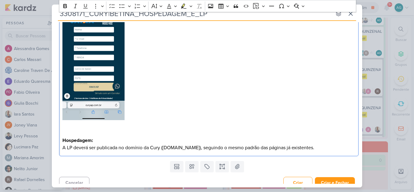
click at [103, 131] on p "Editor editing area: main" at bounding box center [208, 132] width 293 height 7
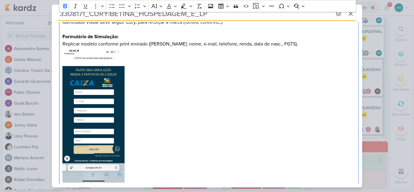
scroll to position [119, 0]
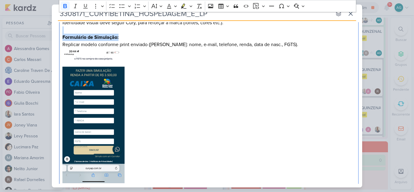
drag, startPoint x: 124, startPoint y: 35, endPoint x: 51, endPoint y: 34, distance: 73.0
click at [51, 34] on div "3308171_CURY|BETINA_HOSPEDAGEM_E_LP nenhum grupo disponível esc Responsável AG …" at bounding box center [207, 96] width 414 height 192
click at [81, 41] on p "Replicar modelo conforme print enviado (campos: nome, e-mail, telefone, renda, …" at bounding box center [208, 116] width 293 height 151
drag, startPoint x: 121, startPoint y: 38, endPoint x: 51, endPoint y: 37, distance: 69.7
click at [51, 37] on div "3308171_CURY|BETINA_HOSPEDAGEM_E_LP nenhum grupo disponível esc Responsável AG …" at bounding box center [207, 96] width 414 height 192
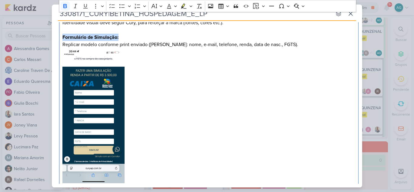
copy strong "Formulário de Simulação:"
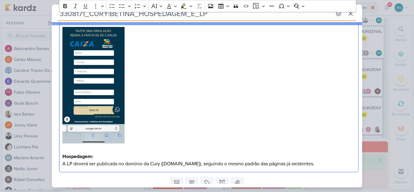
scroll to position [179, 0]
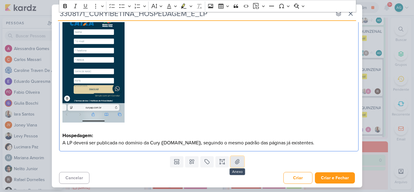
click at [236, 160] on icon at bounding box center [237, 161] width 4 height 5
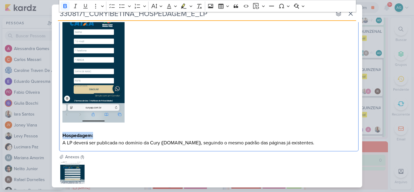
drag, startPoint x: 62, startPoint y: 133, endPoint x: 105, endPoint y: 134, distance: 42.7
click at [105, 134] on p "Hospedagem:" at bounding box center [208, 135] width 293 height 7
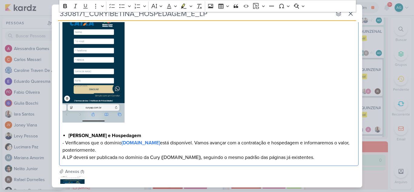
click at [69, 134] on strong "[PERSON_NAME] e Hospedagem" at bounding box center [104, 135] width 73 height 6
click at [204, 142] on p "- Verificamos que o domínio [DOMAIN_NAME] está disponível. Vamos avançar com a …" at bounding box center [208, 146] width 293 height 15
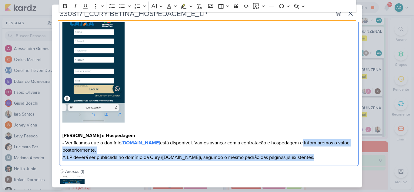
drag, startPoint x: 310, startPoint y: 142, endPoint x: 323, endPoint y: 157, distance: 19.6
click at [323, 157] on div "Imagem principal: Cliente destacou que a piscina é o principal elemento de atra…" at bounding box center [208, 42] width 299 height 248
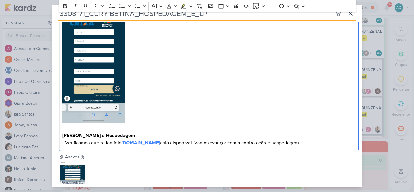
click at [204, 141] on p "- Verificamos que o domínio betinadacury.com.br está disponível. Vamos avançar …" at bounding box center [208, 142] width 293 height 7
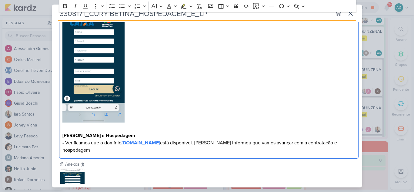
click at [354, 143] on div "Imagem principal: Cliente destacou que a piscina é o principal elemento de atra…" at bounding box center [208, 38] width 299 height 241
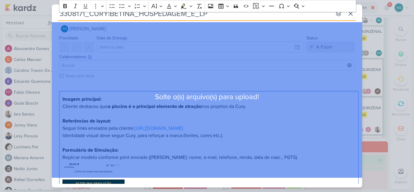
scroll to position [0, 0]
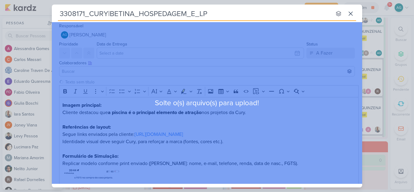
click at [136, 116] on div "Solte o(s) arquivo(s) para upload!" at bounding box center [207, 102] width 310 height 161
click at [159, 126] on div "Solte o(s) arquivo(s) para upload!" at bounding box center [207, 102] width 310 height 161
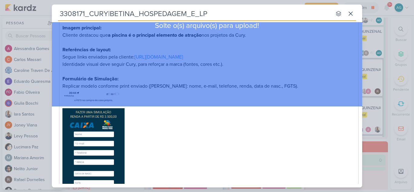
scroll to position [182, 0]
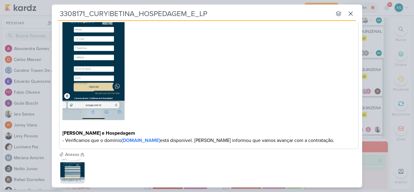
click at [261, 101] on p "Replicar modelo conforme print enviado (campos: nome, e-mail, telefone, renda, …" at bounding box center [208, 57] width 293 height 159
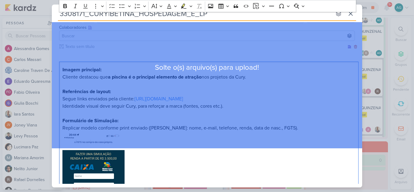
scroll to position [30, 0]
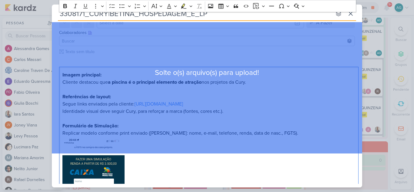
click at [213, 140] on div "Solte o(s) arquivo(s) para upload!" at bounding box center [207, 72] width 310 height 161
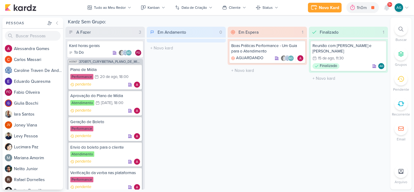
scroll to position [871, 0]
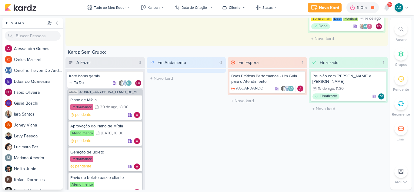
click at [117, 91] on span "3708171_CURY|BETINA_PLANO_DE_MIDIA" at bounding box center [110, 91] width 63 height 3
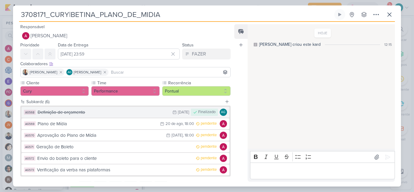
click at [113, 113] on div "Definição de orçamento" at bounding box center [104, 112] width 132 height 7
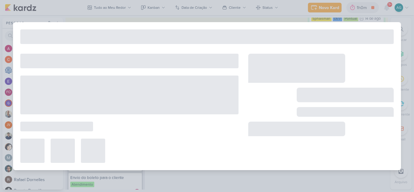
type input "Definição de orçamento"
type input "17 de agosto de 2025 às 23:59"
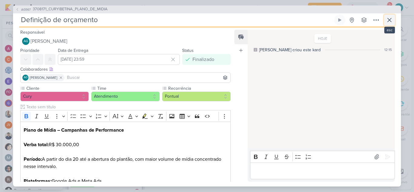
click at [393, 21] on icon at bounding box center [389, 19] width 7 height 7
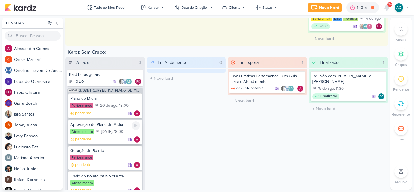
scroll to position [0, 0]
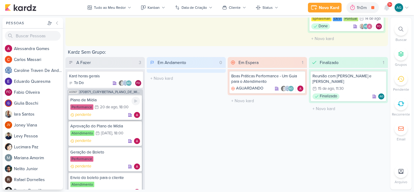
click at [110, 104] on div "20/8 20 de ago , 18:00" at bounding box center [112, 107] width 34 height 6
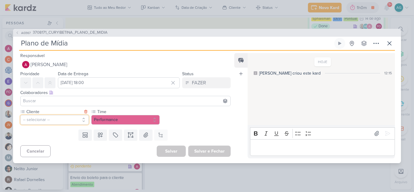
click at [69, 120] on button "-- selecionar --" at bounding box center [54, 120] width 68 height 10
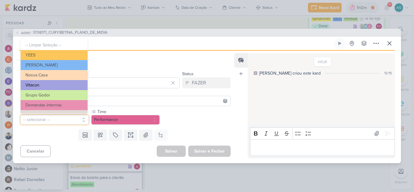
scroll to position [30, 0]
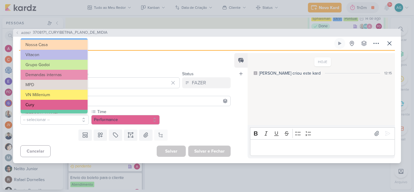
click at [47, 103] on button "Cury" at bounding box center [54, 105] width 67 height 10
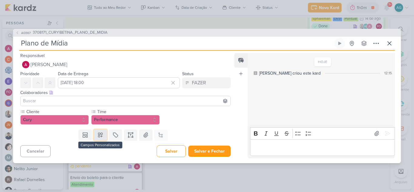
click at [99, 135] on icon at bounding box center [100, 135] width 6 height 6
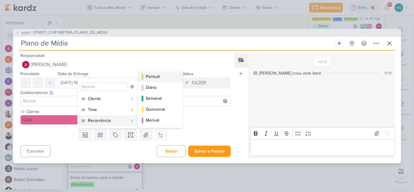
click at [160, 73] on button "Pontual" at bounding box center [160, 76] width 45 height 11
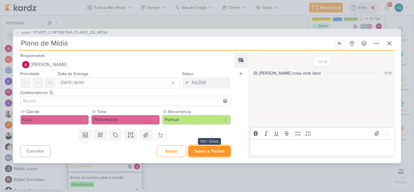
click at [216, 154] on button "Salvar e Fechar" at bounding box center [209, 150] width 42 height 11
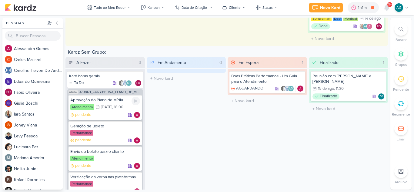
click at [110, 100] on div "Aprovação do Plano de Mídia" at bounding box center [105, 99] width 70 height 5
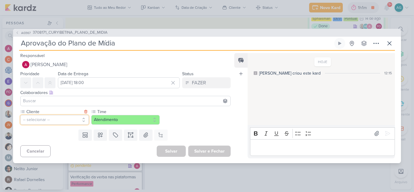
click at [62, 120] on button "-- selecionar --" at bounding box center [54, 120] width 68 height 10
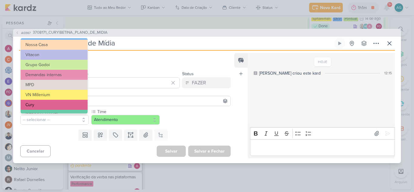
click at [49, 106] on button "Cury" at bounding box center [54, 105] width 67 height 10
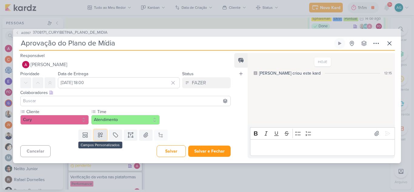
click at [102, 136] on icon at bounding box center [100, 135] width 6 height 6
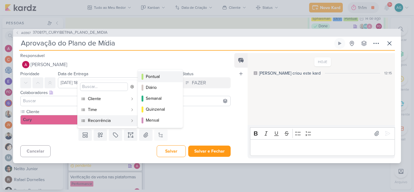
click at [161, 76] on div "Pontual" at bounding box center [161, 76] width 30 height 6
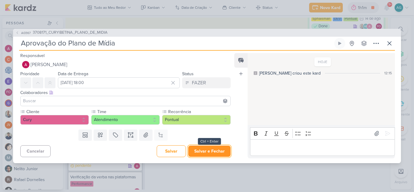
click at [214, 152] on button "Salvar e Fechar" at bounding box center [209, 150] width 42 height 11
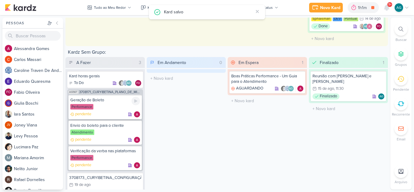
click at [100, 101] on div "Geração de Boleto" at bounding box center [105, 99] width 70 height 5
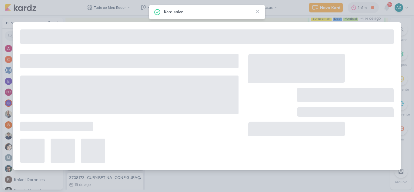
type input "Geração de Boleto"
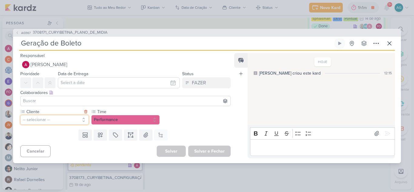
click at [50, 121] on button "-- selecionar --" at bounding box center [54, 120] width 68 height 10
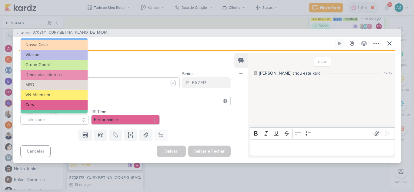
click at [46, 105] on button "Cury" at bounding box center [54, 105] width 67 height 10
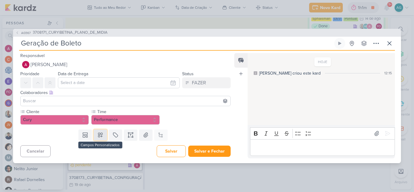
click at [101, 137] on icon at bounding box center [100, 135] width 6 height 6
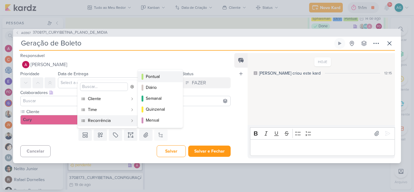
click at [162, 76] on div "Pontual" at bounding box center [161, 76] width 30 height 6
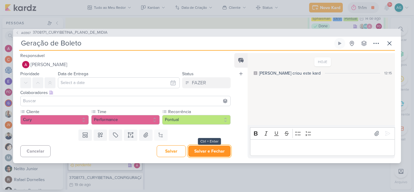
click at [218, 155] on button "Salvar e Fechar" at bounding box center [209, 150] width 42 height 11
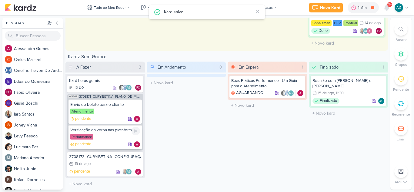
scroll to position [867, 0]
click at [107, 113] on div "Atendimento" at bounding box center [105, 111] width 70 height 6
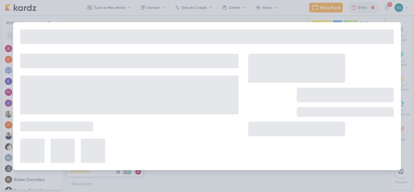
type input "Envio do boleto para o cliente"
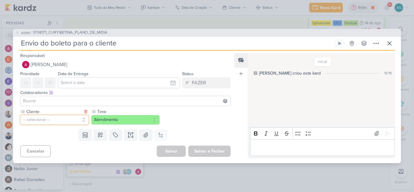
click at [62, 120] on button "-- selecionar --" at bounding box center [54, 120] width 68 height 10
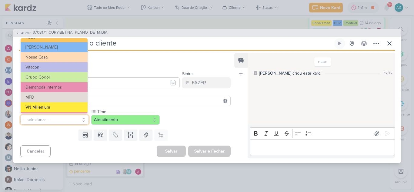
scroll to position [48, 0]
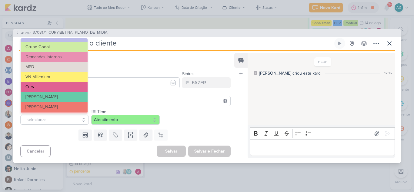
click at [47, 86] on button "Cury" at bounding box center [54, 87] width 67 height 10
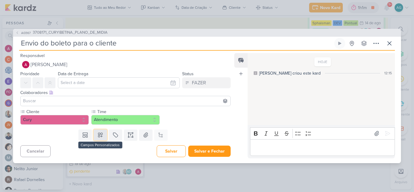
click at [98, 134] on icon at bounding box center [100, 135] width 4 height 4
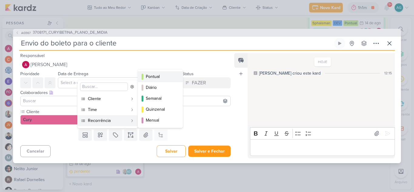
click at [156, 79] on div "Pontual" at bounding box center [161, 76] width 30 height 6
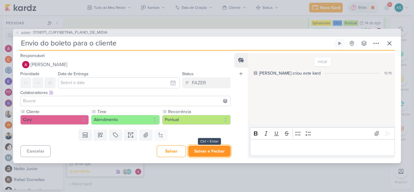
click at [209, 154] on button "Salvar e Fechar" at bounding box center [209, 150] width 42 height 11
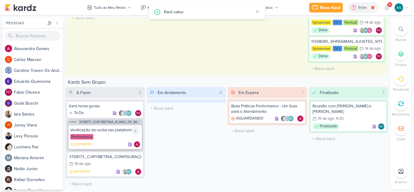
scroll to position [841, 0]
click at [105, 138] on div "Performance" at bounding box center [105, 137] width 70 height 6
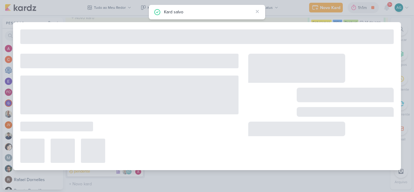
type input "Verificação da verba nas plataformas"
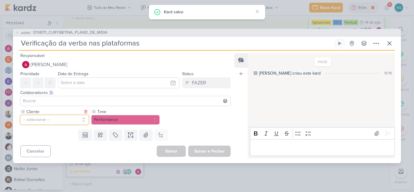
click at [68, 121] on button "-- selecionar --" at bounding box center [54, 120] width 68 height 10
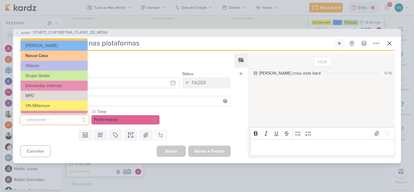
scroll to position [30, 0]
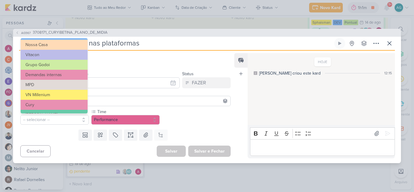
click at [54, 107] on button "Cury" at bounding box center [54, 105] width 67 height 10
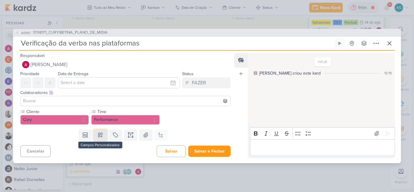
click at [99, 135] on icon at bounding box center [100, 135] width 6 height 6
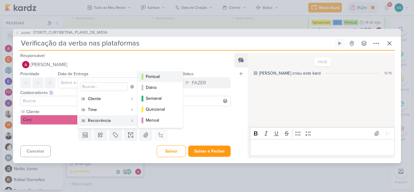
click at [166, 77] on div "Pontual" at bounding box center [161, 76] width 30 height 6
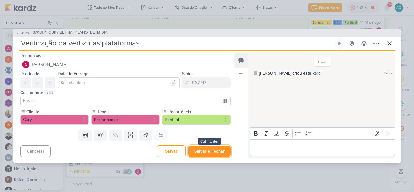
click at [207, 151] on button "Salvar e Fechar" at bounding box center [209, 150] width 42 height 11
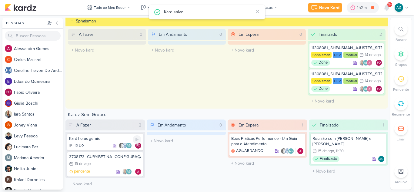
scroll to position [809, 0]
click at [108, 159] on div "3708173_CURY|BETINA_CONFIGURAÇÃO_META" at bounding box center [105, 156] width 72 height 5
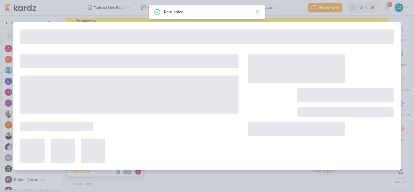
type input "3708173_CURY|BETINA_CONFIGURAÇÃO_META"
type input "[DATE] 23:59"
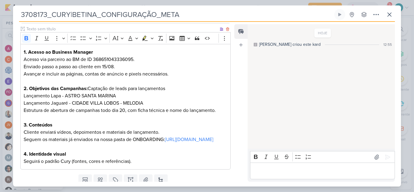
scroll to position [83, 0]
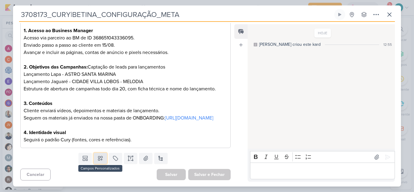
click at [102, 159] on icon at bounding box center [100, 158] width 6 height 6
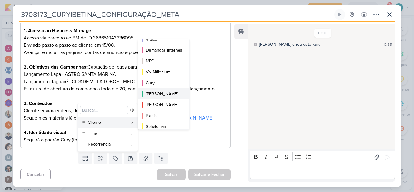
scroll to position [36, 0]
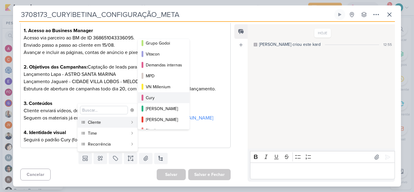
click at [158, 98] on div "Cury" at bounding box center [164, 98] width 36 height 6
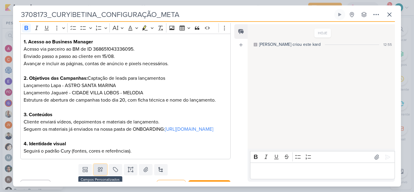
click at [100, 172] on icon at bounding box center [100, 169] width 6 height 6
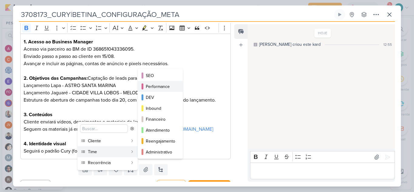
click at [158, 87] on div "Performance" at bounding box center [161, 86] width 30 height 6
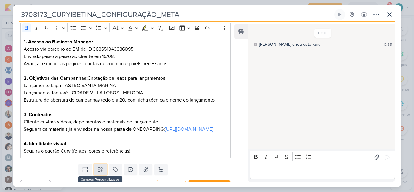
click at [101, 172] on icon at bounding box center [100, 169] width 6 height 6
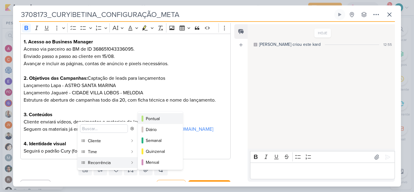
click at [158, 115] on div "Pontual" at bounding box center [161, 118] width 30 height 6
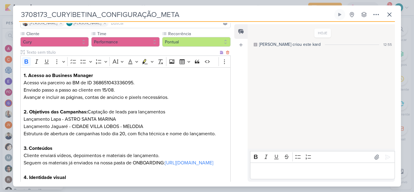
scroll to position [101, 0]
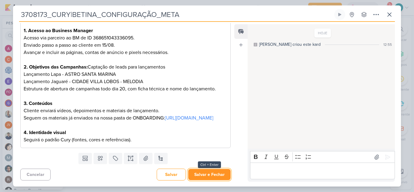
click at [217, 177] on button "Salvar e Fechar" at bounding box center [209, 174] width 42 height 11
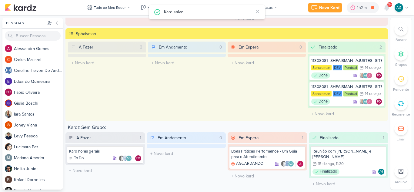
scroll to position [791, 0]
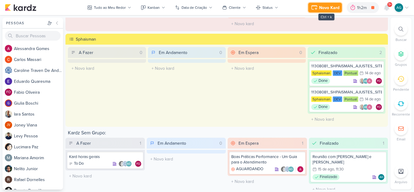
click at [325, 8] on div "Novo Kard" at bounding box center [329, 8] width 20 height 6
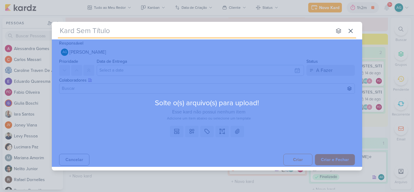
click at [275, 111] on div "Solte o(s) arquivo(s) para upload!" at bounding box center [207, 102] width 310 height 127
click at [289, 51] on div "Solte o(s) arquivo(s) para upload!" at bounding box center [207, 102] width 310 height 127
drag, startPoint x: 269, startPoint y: 116, endPoint x: 277, endPoint y: 130, distance: 15.9
click at [277, 131] on div "Solte o(s) arquivo(s) para upload!" at bounding box center [207, 102] width 310 height 127
click at [292, 130] on div "Solte o(s) arquivo(s) para upload!" at bounding box center [207, 102] width 310 height 127
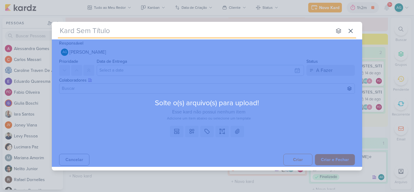
click at [291, 130] on div "Solte o(s) arquivo(s) para upload!" at bounding box center [207, 102] width 310 height 127
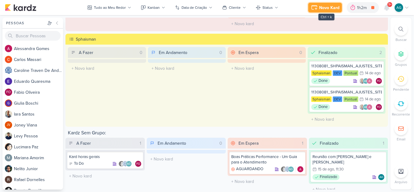
click at [327, 5] on div "Novo Kard" at bounding box center [329, 8] width 20 height 6
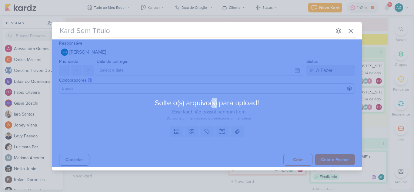
drag, startPoint x: 211, startPoint y: 104, endPoint x: 222, endPoint y: 112, distance: 13.6
click at [217, 117] on div "Solte o(s) arquivo(s) para upload!" at bounding box center [207, 102] width 310 height 127
click at [356, 29] on button at bounding box center [350, 30] width 11 height 11
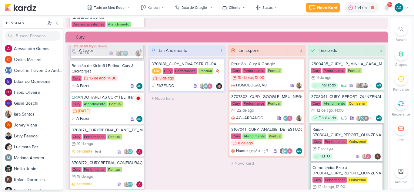
scroll to position [545, 0]
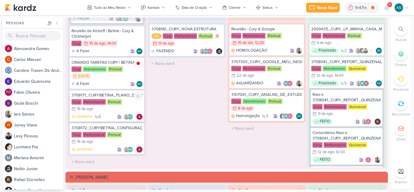
click at [124, 97] on div "3708171_CURY|BETINA_PLANO_DE_MIDIA" at bounding box center [106, 94] width 71 height 5
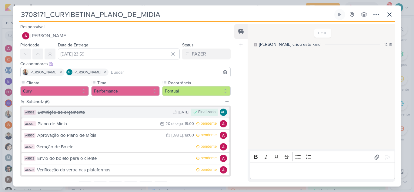
click at [78, 113] on div "Definição de orçamento" at bounding box center [104, 112] width 132 height 7
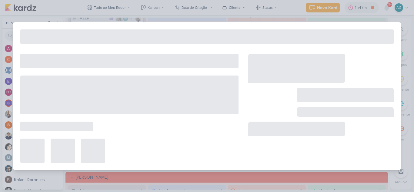
type input "Definição de orçamento"
type input "17 de agosto de 2025 às 23:59"
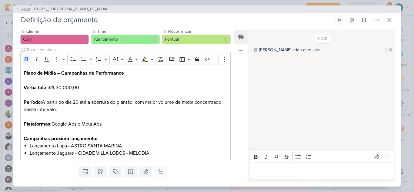
scroll to position [61, 0]
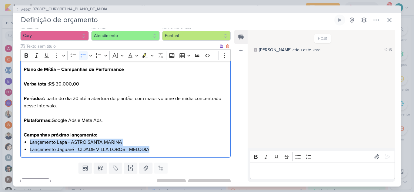
drag, startPoint x: 159, startPoint y: 151, endPoint x: 25, endPoint y: 143, distance: 134.7
click at [30, 143] on ul "Lançamento Lapa - ASTRO SANTA MARINA Lançamento Jaguaré - CIDADE VILLA LOBOS - …" at bounding box center [129, 145] width 198 height 15
copy ul "Lançamento Lapa - ASTRO SANTA MARINA Lançamento Jaguaré - CIDADE VILLA LOBOS - …"
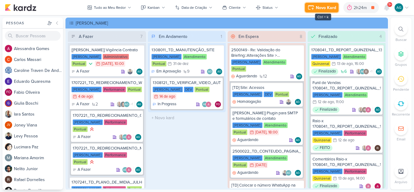
click at [326, 9] on div "Novo Kard" at bounding box center [326, 8] width 20 height 6
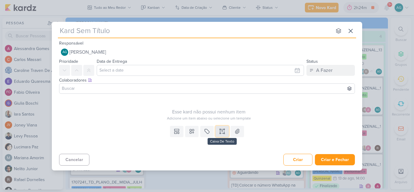
click at [222, 132] on icon at bounding box center [222, 131] width 6 height 6
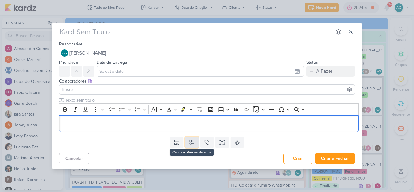
click at [190, 144] on icon at bounding box center [192, 142] width 4 height 4
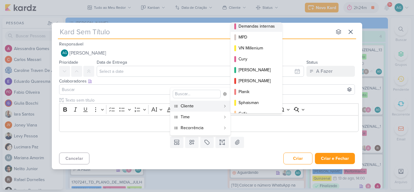
scroll to position [61, 0]
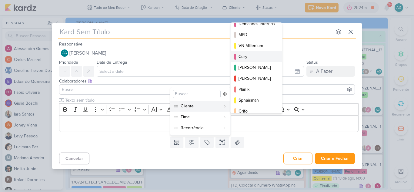
click at [254, 58] on div "Cury" at bounding box center [256, 56] width 36 height 6
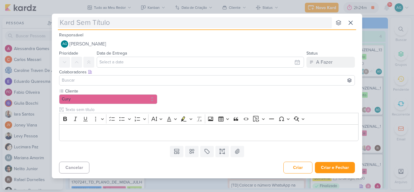
click at [167, 22] on input "text" at bounding box center [195, 22] width 274 height 11
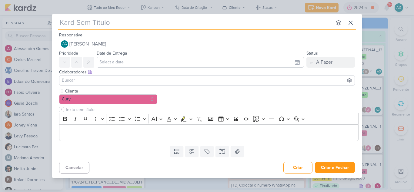
click at [87, 25] on input "text" at bounding box center [195, 22] width 274 height 11
paste input "3308171_CURY|BETINA_LP_E_HOSPEDAGEM"
type input "3308171_CURY|BETINA_LP_E_HOSPEDAGEM"
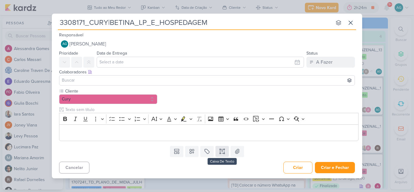
type input "3308171_CURY|BETINA_LP_E_HOSPEDAGEM"
click at [222, 151] on icon at bounding box center [222, 152] width 0 height 2
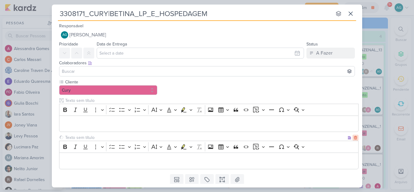
click at [354, 138] on icon at bounding box center [355, 137] width 3 height 3
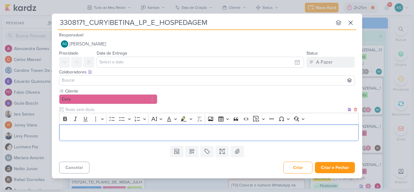
click at [101, 132] on p "Editor editing area: main" at bounding box center [208, 132] width 293 height 7
click at [88, 135] on p "Editor editing area: main" at bounding box center [208, 132] width 293 height 7
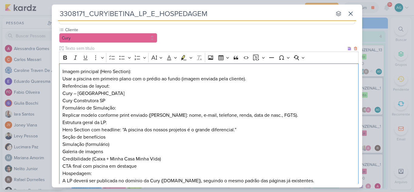
click at [99, 70] on p "Imagem principal (Hero Section):" at bounding box center [208, 71] width 293 height 7
click at [266, 80] on p "Usar a piscina em primeiro plano com o prédio ao fundo (imagem enviada pela cli…" at bounding box center [208, 78] width 293 height 7
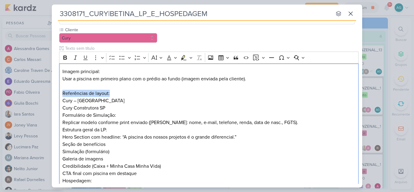
drag, startPoint x: 122, startPoint y: 94, endPoint x: 51, endPoint y: 90, distance: 71.6
click at [51, 90] on div "3308171_CURY|BETINA_LP_E_HOSPEDAGEM nenhum grupo disponível esc Responsável AG …" at bounding box center [207, 96] width 414 height 192
click at [66, 58] on icon "Editor toolbar" at bounding box center [65, 58] width 6 height 6
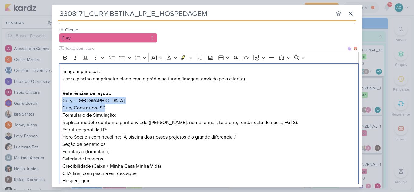
drag, startPoint x: 109, startPoint y: 108, endPoint x: 59, endPoint y: 103, distance: 50.6
click at [59, 103] on div "Imagem principal: Usar a piscina em primeiro plano com o prédio ao fundo (image…" at bounding box center [208, 129] width 299 height 133
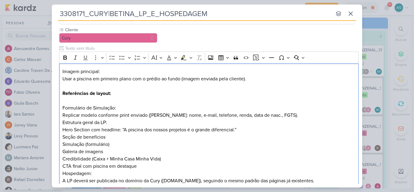
drag, startPoint x: 105, startPoint y: 70, endPoint x: 52, endPoint y: 71, distance: 52.4
click at [52, 71] on div "Cliente Cury" at bounding box center [207, 109] width 310 height 164
click at [65, 57] on icon "Editor toolbar" at bounding box center [65, 57] width 4 height 4
click at [63, 71] on strong "Imagem principal:" at bounding box center [81, 71] width 39 height 6
click at [122, 59] on icon "Editor toolbar" at bounding box center [121, 58] width 5 height 4
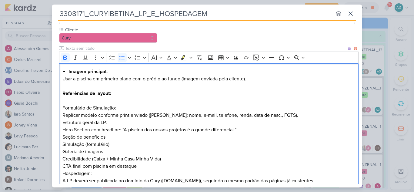
click at [62, 93] on strong "Referências de layout:" at bounding box center [86, 93] width 48 height 6
click at [121, 60] on icon "Editor toolbar" at bounding box center [122, 58] width 6 height 6
drag, startPoint x: 121, startPoint y: 108, endPoint x: 52, endPoint y: 108, distance: 69.7
click at [52, 108] on div "Cliente Cury" at bounding box center [207, 109] width 310 height 164
click at [125, 57] on icon "Editor toolbar" at bounding box center [122, 58] width 6 height 6
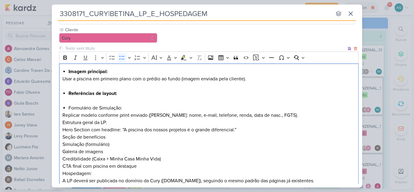
click at [134, 106] on li "Formulário de Simulação:" at bounding box center [211, 107] width 287 height 7
click at [290, 115] on p "Replicar modelo conforme print enviado ([PERSON_NAME]: nome, e-mail, telefone, …" at bounding box center [208, 114] width 293 height 7
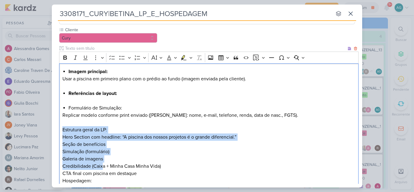
scroll to position [82, 0]
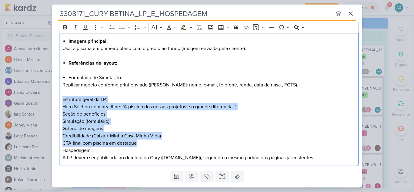
drag, startPoint x: 62, startPoint y: 130, endPoint x: 139, endPoint y: 144, distance: 79.0
click at [139, 144] on div "Imagem principal: Usar a piscina em primeiro plano com o prédio ao fundo (image…" at bounding box center [208, 99] width 299 height 133
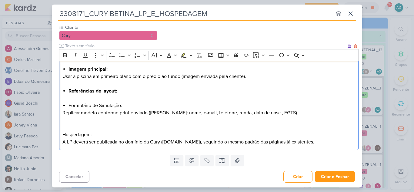
scroll to position [55, 0]
drag, startPoint x: 130, startPoint y: 107, endPoint x: 63, endPoint y: 108, distance: 67.6
click at [68, 108] on li "Formulário de Simulação:" at bounding box center [211, 105] width 287 height 7
click at [66, 56] on icon "Editor toolbar" at bounding box center [65, 55] width 4 height 4
drag, startPoint x: 98, startPoint y: 134, endPoint x: 61, endPoint y: 102, distance: 49.0
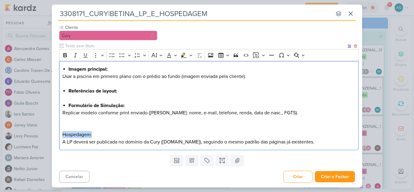
click at [57, 134] on div "Cliente Cury" at bounding box center [207, 88] width 310 height 128
click at [65, 56] on icon "Editor toolbar" at bounding box center [65, 55] width 6 height 6
click at [115, 128] on p "Editor editing area: main" at bounding box center [208, 127] width 293 height 7
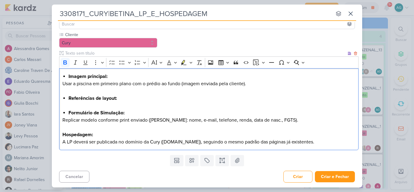
scroll to position [47, 0]
click at [62, 75] on div "Imagem principal: Usar a piscina em primeiro plano com o prédio ao fundo (image…" at bounding box center [208, 109] width 299 height 82
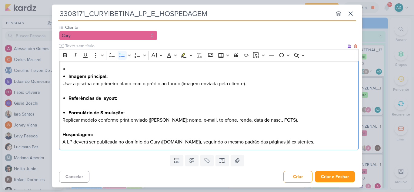
click at [101, 67] on li "Editor editing area: main" at bounding box center [211, 68] width 287 height 7
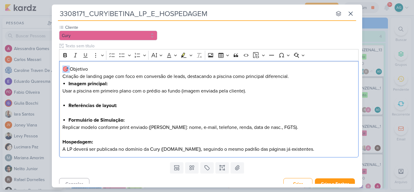
drag, startPoint x: 71, startPoint y: 69, endPoint x: 54, endPoint y: 69, distance: 17.0
click at [54, 69] on div "Cliente Cury" at bounding box center [207, 91] width 310 height 135
click at [311, 72] on h3 "Objetivo" at bounding box center [208, 68] width 293 height 7
click at [295, 76] on p "Criação de landing page com foco em conversão de leads, destacando a piscina co…" at bounding box center [208, 76] width 293 height 7
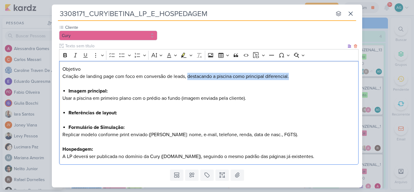
drag, startPoint x: 295, startPoint y: 77, endPoint x: 188, endPoint y: 76, distance: 106.9
click at [188, 76] on p "Criação de landing page com foco em conversão de leads, destacando a piscina co…" at bounding box center [208, 80] width 293 height 15
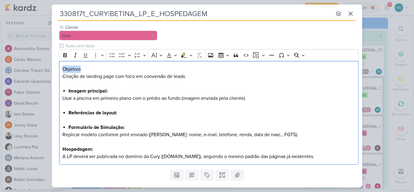
drag, startPoint x: 95, startPoint y: 70, endPoint x: 51, endPoint y: 70, distance: 43.6
click at [51, 70] on div "3308171_CURY|BETINA_LP_E_HOSPEDAGEM nenhum grupo disponível esc Responsável AG …" at bounding box center [207, 96] width 414 height 192
click at [66, 53] on icon "Editor toolbar" at bounding box center [65, 55] width 4 height 4
click at [102, 83] on p "Criação de landing page com foco em conversão de leads." at bounding box center [208, 80] width 293 height 15
click at [98, 91] on strong "Imagem principal:" at bounding box center [87, 91] width 39 height 6
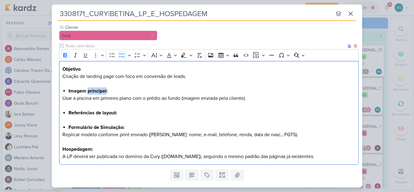
click at [98, 91] on strong "Imagem principal:" at bounding box center [87, 91] width 39 height 6
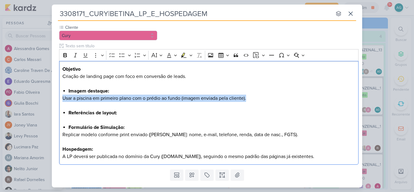
drag, startPoint x: 251, startPoint y: 98, endPoint x: 56, endPoint y: 101, distance: 195.1
click at [56, 101] on div "Cliente Cury" at bounding box center [207, 95] width 310 height 143
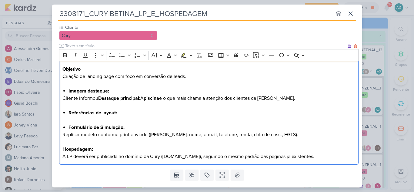
click at [100, 96] on strong "Destaque principal:" at bounding box center [119, 98] width 42 height 6
click at [151, 97] on p "Cliente informou que d estaque principal: A piscina é o que mais chama a atençã…" at bounding box center [208, 102] width 293 height 15
drag, startPoint x: 108, startPoint y: 97, endPoint x: 150, endPoint y: 98, distance: 42.4
click at [150, 98] on p "Cliente informou que d estaque principal: A piscina é o que mais chama a atençã…" at bounding box center [208, 102] width 293 height 15
click at [236, 97] on p "Cliente informou que a piscina é o que mais chama a atenção dos clientes da [PE…" at bounding box center [208, 102] width 293 height 15
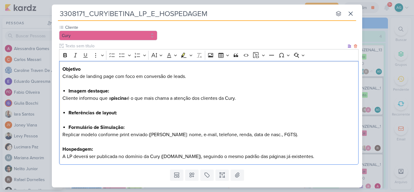
click at [131, 113] on li "Referências de layout:" at bounding box center [211, 112] width 287 height 7
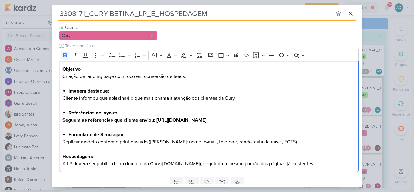
drag, startPoint x: 323, startPoint y: 120, endPoint x: 28, endPoint y: 119, distance: 295.0
click at [28, 119] on div "3308171_CURY|BETINA_LP_E_HOSPEDAGEM nenhum grupo disponível esc Responsável AG …" at bounding box center [207, 96] width 414 height 192
click at [65, 53] on icon "Editor toolbar" at bounding box center [65, 55] width 4 height 4
click at [131, 108] on p "Cliente informou que a piscina é o que mais chama a atenção dos clientes da Cur…" at bounding box center [208, 102] width 293 height 15
click at [338, 121] on p "Seguem as referencias que cliente enviou: [URL][DOMAIN_NAME]" at bounding box center [208, 119] width 293 height 7
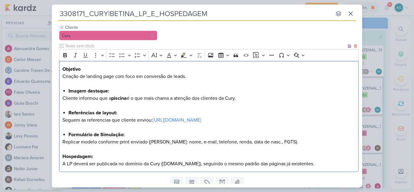
click at [148, 141] on p "Replicar modelo conforme print enviado ([PERSON_NAME]: nome, e-mail, telefone, …" at bounding box center [208, 145] width 293 height 15
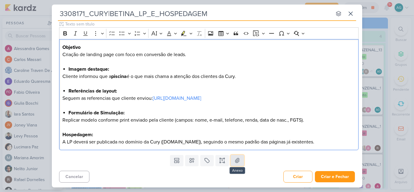
click at [237, 163] on icon at bounding box center [237, 160] width 6 height 6
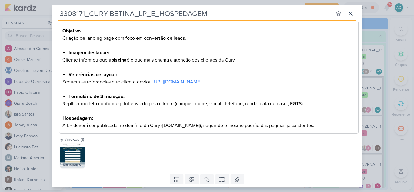
scroll to position [107, 0]
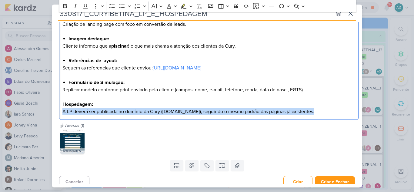
drag, startPoint x: 310, startPoint y: 111, endPoint x: 61, endPoint y: 115, distance: 248.7
click at [61, 115] on div "Objetivo Criação de landing page com foco em conversão de leads. Imagem destaqu…" at bounding box center [208, 64] width 299 height 111
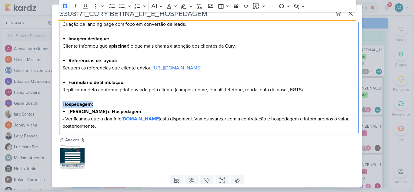
drag, startPoint x: 98, startPoint y: 104, endPoint x: 58, endPoint y: 105, distance: 40.3
click at [58, 105] on div "Cliente Cury" at bounding box center [207, 54] width 310 height 164
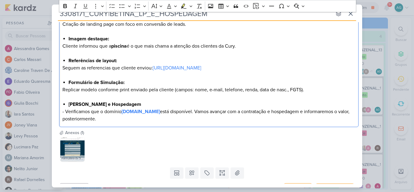
click at [65, 111] on p "- Verificamos que o domínio [DOMAIN_NAME] está disponível. Vamos avançar com a …" at bounding box center [208, 115] width 293 height 15
click at [202, 113] on p "Verificamos que o domínio [DOMAIN_NAME] está disponível. Vamos avançar com a co…" at bounding box center [208, 115] width 293 height 15
drag, startPoint x: 274, startPoint y: 110, endPoint x: 280, endPoint y: 117, distance: 8.8
click at [280, 117] on p "Verificamos que o domínio [DOMAIN_NAME] está disponível. Levy avançou com a con…" at bounding box center [208, 115] width 293 height 15
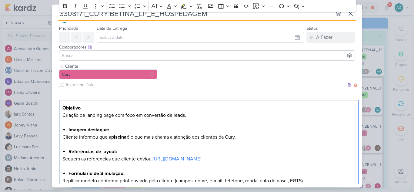
scroll to position [0, 0]
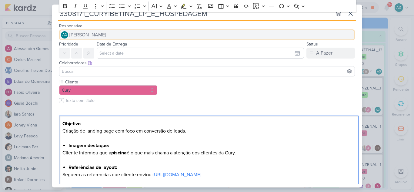
click at [136, 35] on button "AG [PERSON_NAME]" at bounding box center [207, 34] width 296 height 11
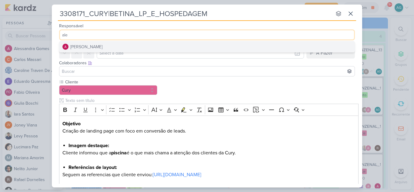
type input "ale"
click at [125, 44] on button "[PERSON_NAME]" at bounding box center [206, 46] width 295 height 11
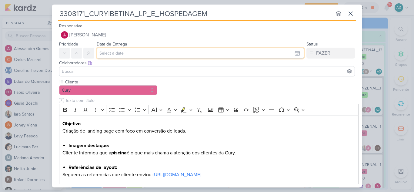
click at [132, 50] on input "text" at bounding box center [200, 53] width 207 height 11
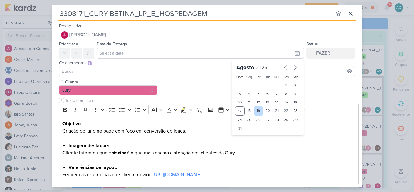
click at [255, 111] on div "19" at bounding box center [258, 110] width 9 height 9
type input "[DATE] 23:59"
click at [127, 67] on div at bounding box center [207, 71] width 296 height 10
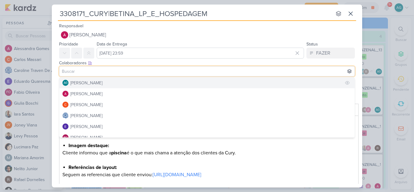
click at [123, 82] on button "AG [PERSON_NAME]" at bounding box center [206, 82] width 295 height 11
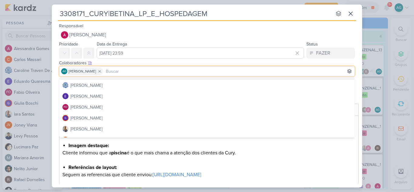
scroll to position [61, 0]
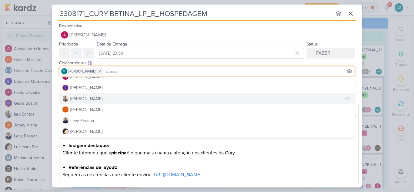
click at [91, 100] on div "[PERSON_NAME]" at bounding box center [86, 98] width 32 height 6
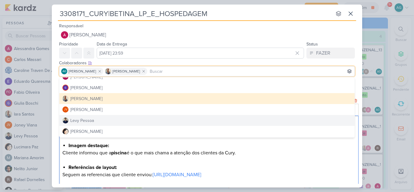
click at [229, 168] on li "Referências de layout:" at bounding box center [211, 167] width 287 height 7
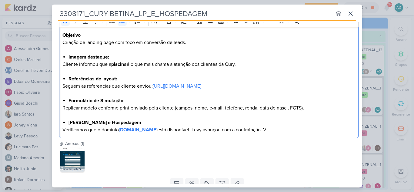
scroll to position [112, 0]
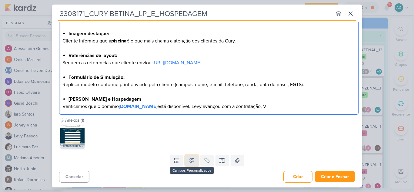
click at [193, 161] on icon at bounding box center [192, 160] width 6 height 6
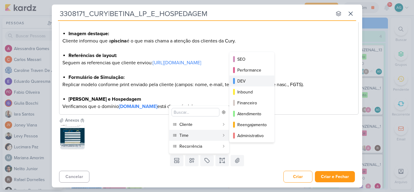
click at [245, 82] on div "DEV" at bounding box center [252, 81] width 30 height 6
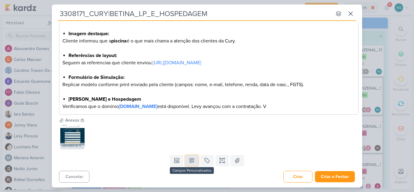
click at [194, 160] on button at bounding box center [191, 160] width 13 height 11
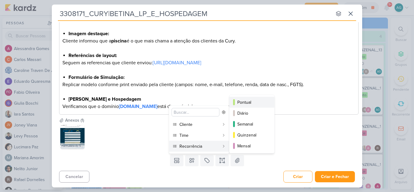
click at [250, 104] on div "Pontual" at bounding box center [252, 102] width 30 height 6
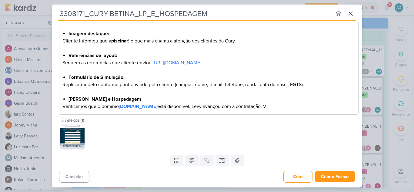
click at [290, 105] on p "Verificamos que o domínio [DOMAIN_NAME] está disponível. Levy avançou com a con…" at bounding box center [208, 106] width 293 height 7
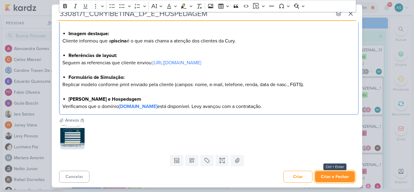
click at [335, 178] on button "Criar e Fechar" at bounding box center [335, 176] width 40 height 11
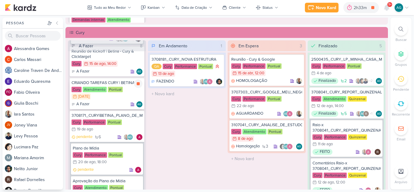
scroll to position [96, 0]
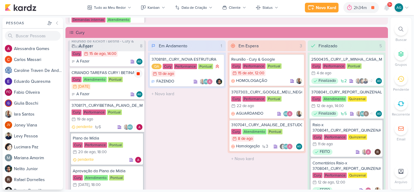
click at [137, 75] on icon at bounding box center [138, 73] width 3 height 3
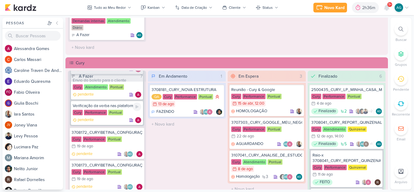
scroll to position [245, 0]
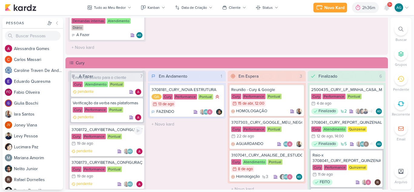
click at [118, 130] on div "3708172_CURY|BETINA_CONFIGURAÇÃO_GOOGLE" at bounding box center [106, 129] width 71 height 5
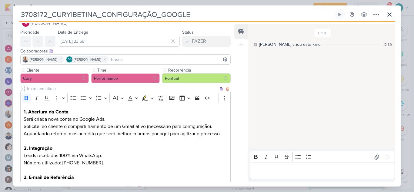
scroll to position [0, 0]
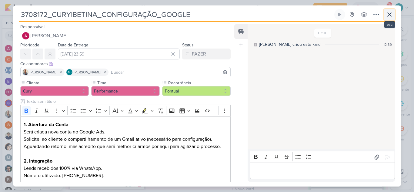
click at [390, 16] on icon at bounding box center [389, 14] width 7 height 7
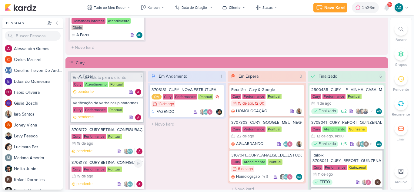
click at [129, 164] on div "3708173_CURY|BETINA_CONFIGURAÇÃO_META" at bounding box center [106, 162] width 71 height 5
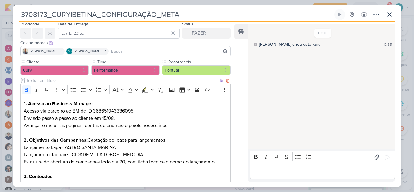
scroll to position [30, 0]
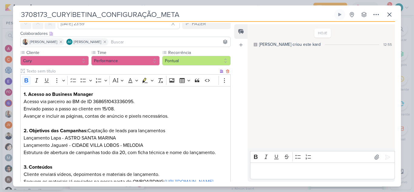
click at [220, 152] on p "Estrutura de abertura de campanhas todo dia 20, com ficha técnica e nome do lan…" at bounding box center [126, 156] width 204 height 15
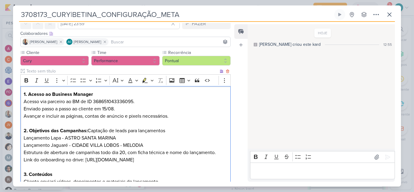
click at [83, 160] on p "Estrutura de abertura de campanhas todo dia 20, com ficha técnica e nome do lan…" at bounding box center [126, 160] width 204 height 22
click at [101, 169] on p "Estrutura de abertura de campanhas todo dia 20, com ficha técnica e nome do lan…" at bounding box center [126, 160] width 204 height 22
click at [56, 158] on p "Estrutura de abertura de campanhas todo dia 20, com ficha técnica e nome do lan…" at bounding box center [126, 156] width 204 height 15
click at [25, 80] on icon "Editor toolbar" at bounding box center [27, 80] width 4 height 4
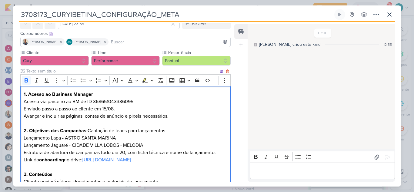
click at [128, 171] on p "Editor editing area: main" at bounding box center [126, 166] width 204 height 7
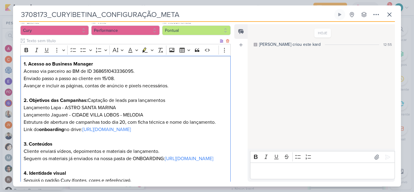
drag, startPoint x: 90, startPoint y: 138, endPoint x: 22, endPoint y: 130, distance: 68.6
click at [22, 130] on div "1. Acesso ao Business Manager Acesso via parceiro ao BM de ID 368651043336095. …" at bounding box center [125, 122] width 210 height 133
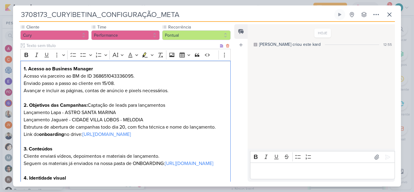
scroll to position [55, 0]
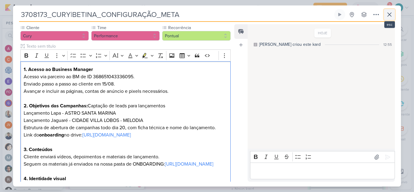
click at [390, 12] on icon at bounding box center [389, 14] width 7 height 7
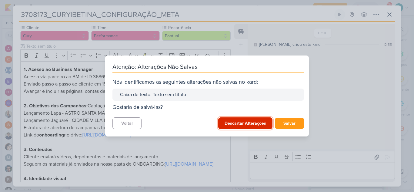
click at [225, 122] on button "Descartar Alterações" at bounding box center [245, 123] width 54 height 12
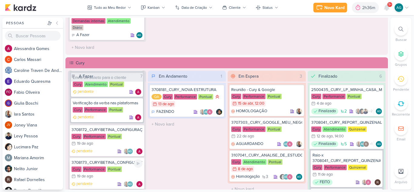
click at [118, 163] on div "3708173_CURY|BETINA_CONFIGURAÇÃO_META" at bounding box center [106, 162] width 71 height 5
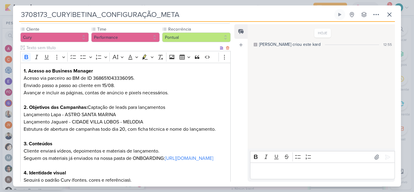
scroll to position [61, 0]
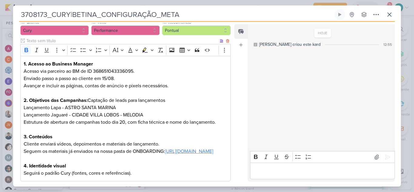
click at [165, 154] on link "https://drive.google.com/drive/folders/1mWMzHrRZqC-p-QjDH_v7YDz3XTgiMZhu" at bounding box center [189, 151] width 48 height 6
click at [390, 15] on icon at bounding box center [389, 15] width 4 height 4
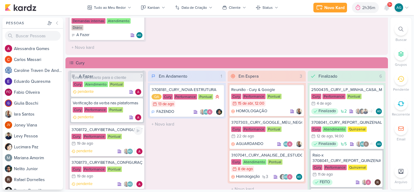
scroll to position [515, 0]
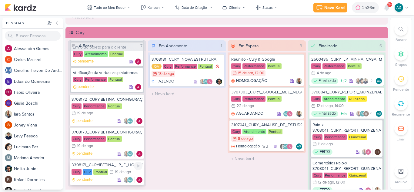
click at [114, 167] on div "3308171_CURY|BETINA_LP_E_HOSPEDAGEM" at bounding box center [106, 164] width 71 height 5
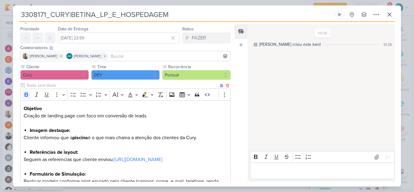
scroll to position [0, 0]
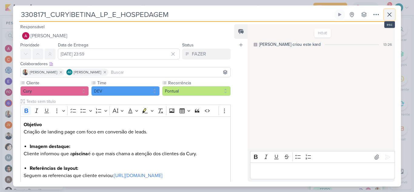
click at [388, 16] on icon at bounding box center [389, 15] width 4 height 4
